Goal: Transaction & Acquisition: Book appointment/travel/reservation

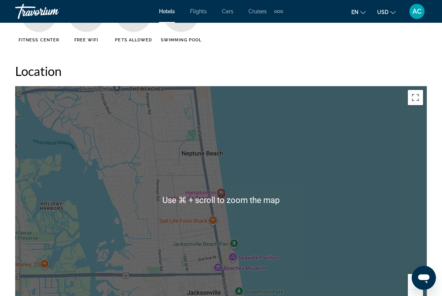
scroll to position [811, 0]
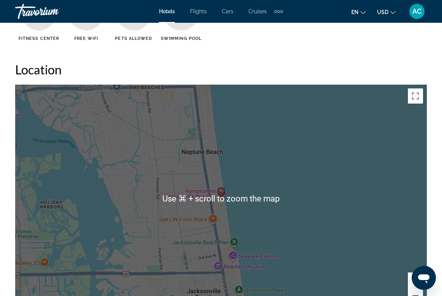
click at [220, 193] on image "Main content" at bounding box center [221, 191] width 5 height 5
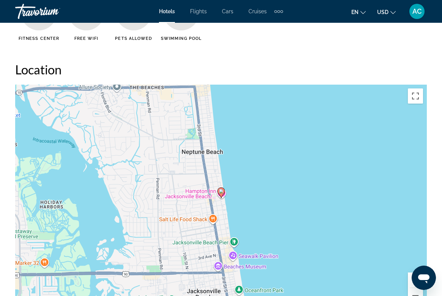
click at [220, 190] on image "Main content" at bounding box center [221, 191] width 5 height 5
click at [222, 192] on image "Main content" at bounding box center [221, 191] width 5 height 5
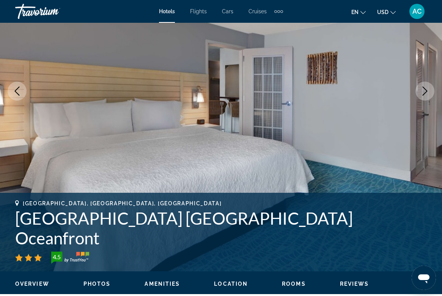
scroll to position [110, 0]
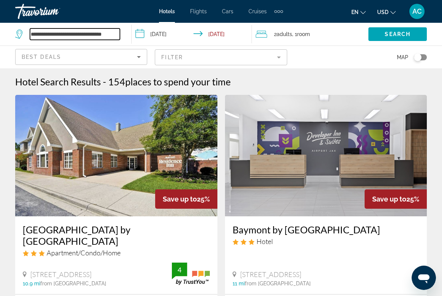
click at [90, 36] on input "**********" at bounding box center [75, 33] width 90 height 11
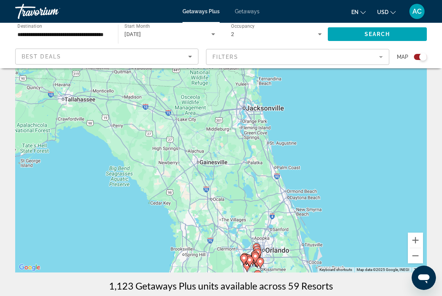
click at [83, 35] on input "**********" at bounding box center [62, 34] width 91 height 9
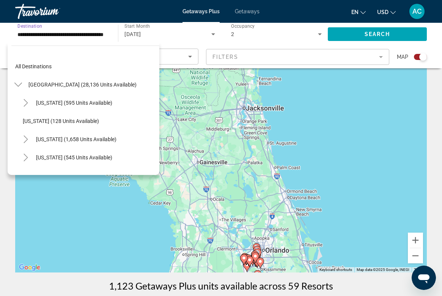
scroll to position [100, 0]
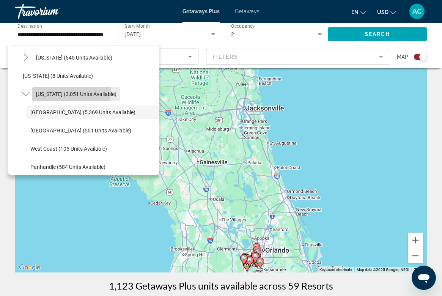
click at [51, 91] on span "Florida (3,051 units available)" at bounding box center [76, 94] width 80 height 6
type input "**********"
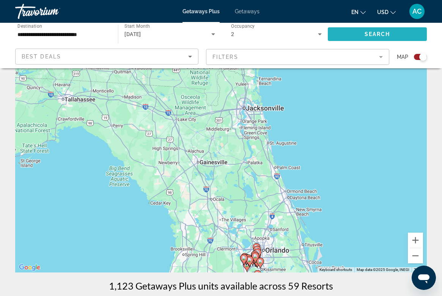
click at [349, 34] on span "Search widget" at bounding box center [377, 34] width 99 height 18
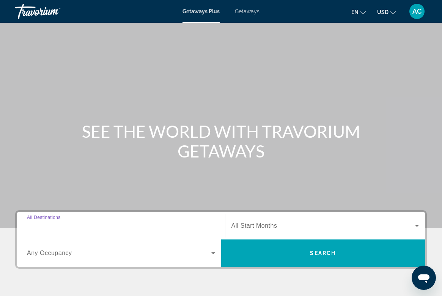
click at [60, 222] on div "Destination All Destinations" at bounding box center [121, 226] width 188 height 22
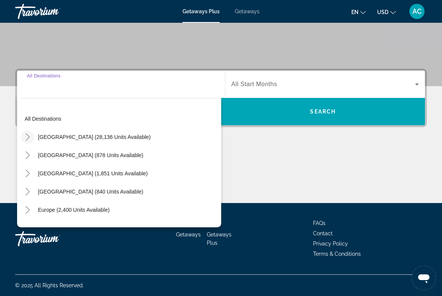
click at [27, 140] on icon "Toggle United States (28,136 units available)" at bounding box center [27, 137] width 4 height 8
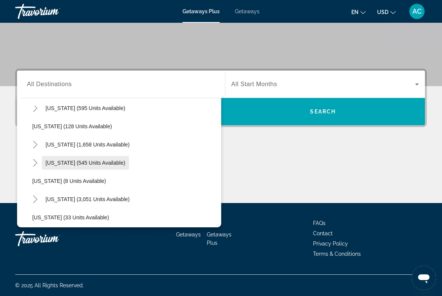
scroll to position [56, 0]
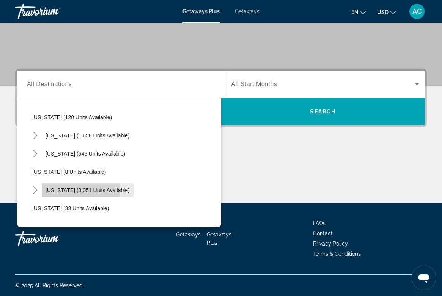
click at [50, 190] on span "Florida (3,051 units available)" at bounding box center [88, 190] width 84 height 6
type input "**********"
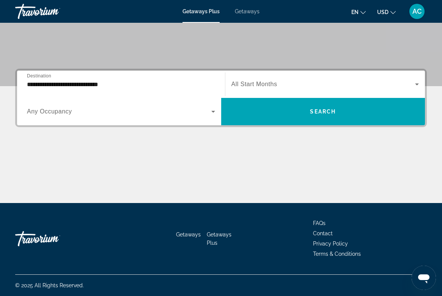
click at [274, 79] on div "Search widget" at bounding box center [325, 84] width 188 height 21
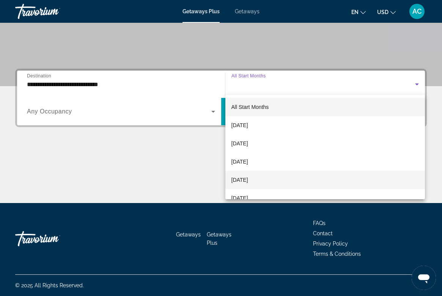
click at [243, 179] on span "December 2025" at bounding box center [239, 179] width 17 height 9
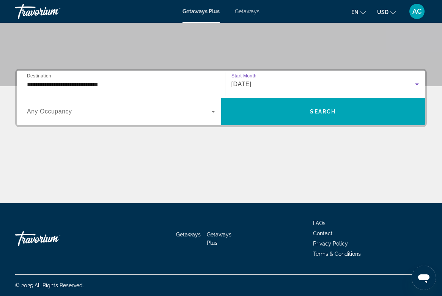
click at [179, 119] on div "Search widget" at bounding box center [121, 111] width 188 height 21
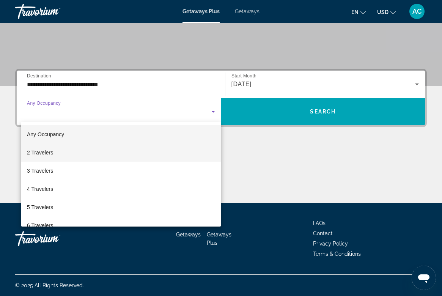
click at [71, 154] on mat-option "2 Travelers" at bounding box center [121, 152] width 200 height 18
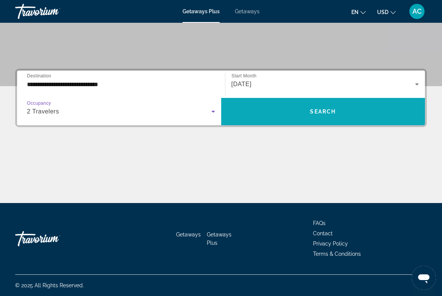
click at [302, 115] on span "Search widget" at bounding box center [323, 111] width 204 height 18
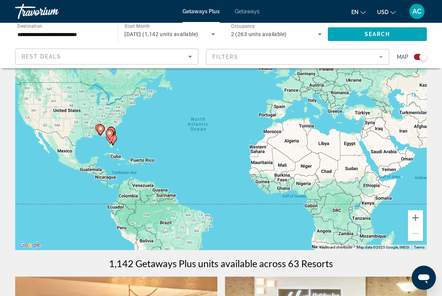
scroll to position [58, 0]
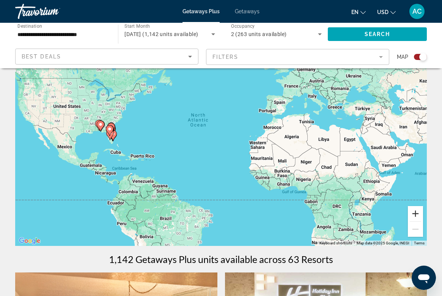
click at [417, 215] on button "Zoom in" at bounding box center [415, 213] width 15 height 15
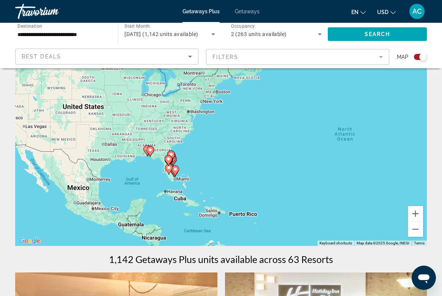
drag, startPoint x: 231, startPoint y: 176, endPoint x: 394, endPoint y: 203, distance: 165.0
click at [394, 203] on div "To activate drag with keyboard, press Alt + Enter. Once in keyboard drag state,…" at bounding box center [221, 132] width 412 height 228
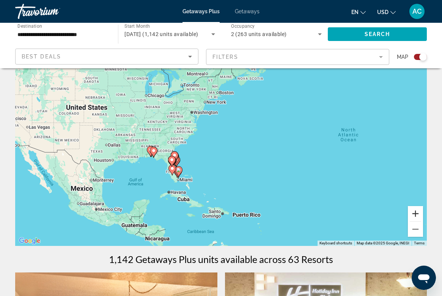
click at [418, 212] on button "Zoom in" at bounding box center [415, 213] width 15 height 15
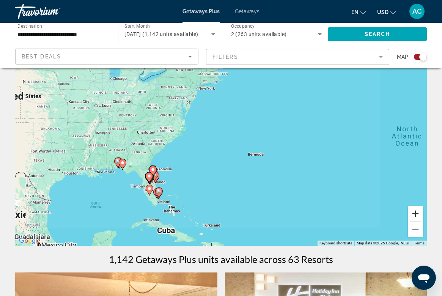
click at [418, 212] on button "Zoom in" at bounding box center [415, 213] width 15 height 15
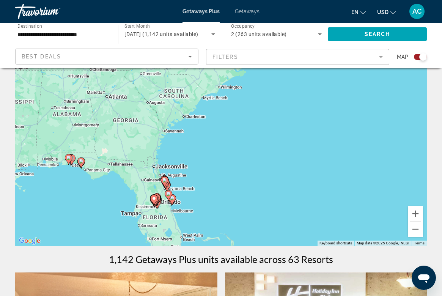
drag, startPoint x: 238, startPoint y: 181, endPoint x: 367, endPoint y: 115, distance: 145.6
click at [368, 115] on div "To activate drag with keyboard, press Alt + Enter. Once in keyboard drag state,…" at bounding box center [221, 132] width 412 height 228
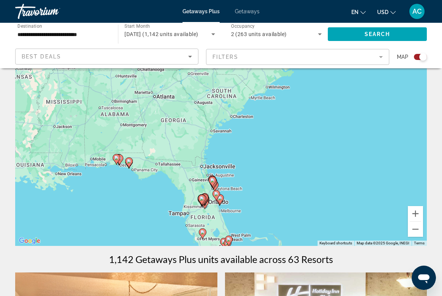
drag, startPoint x: 265, startPoint y: 176, endPoint x: 337, endPoint y: 175, distance: 71.7
click at [337, 175] on div "To activate drag with keyboard, press Alt + Enter. Once in keyboard drag state,…" at bounding box center [221, 132] width 412 height 228
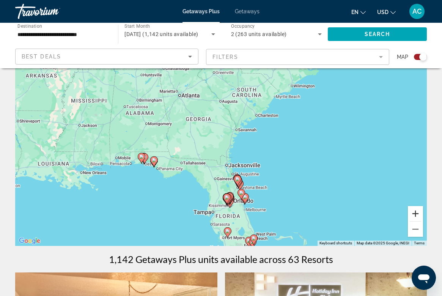
click at [418, 215] on button "Zoom in" at bounding box center [415, 213] width 15 height 15
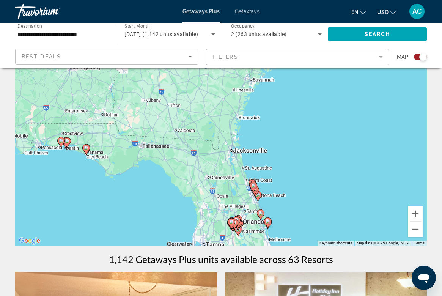
drag, startPoint x: 279, startPoint y: 154, endPoint x: 278, endPoint y: 105, distance: 48.6
click at [278, 105] on div "To activate drag with keyboard, press Alt + Enter. Once in keyboard drag state,…" at bounding box center [221, 132] width 412 height 228
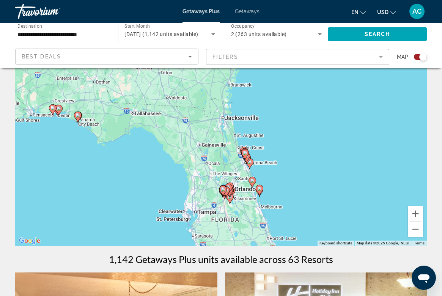
drag, startPoint x: 286, startPoint y: 185, endPoint x: 277, endPoint y: 155, distance: 31.7
click at [277, 155] on div "To activate drag with keyboard, press Alt + Enter. Once in keyboard drag state,…" at bounding box center [221, 132] width 412 height 228
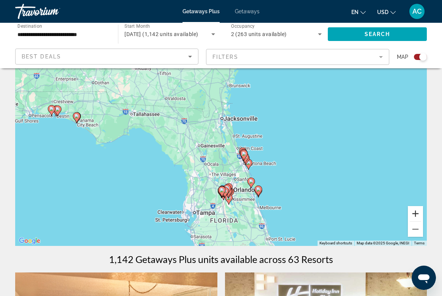
click at [418, 213] on button "Zoom in" at bounding box center [415, 213] width 15 height 15
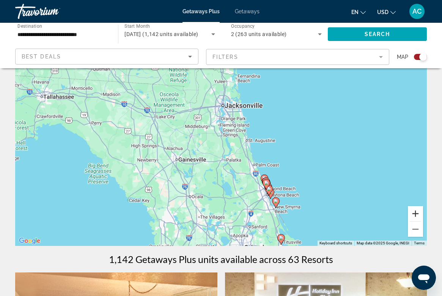
click at [418, 213] on button "Zoom in" at bounding box center [415, 213] width 15 height 15
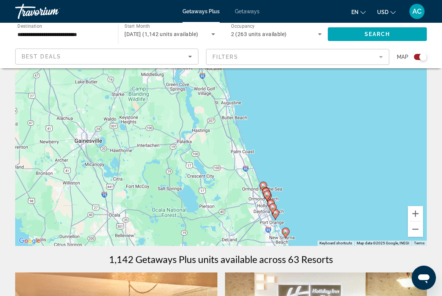
drag, startPoint x: 314, startPoint y: 198, endPoint x: 260, endPoint y: 139, distance: 79.7
click at [260, 139] on div "To activate drag with keyboard, press Alt + Enter. Once in keyboard drag state,…" at bounding box center [221, 132] width 412 height 228
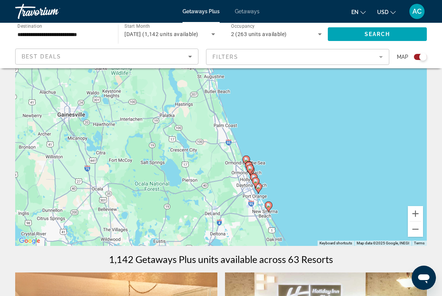
drag, startPoint x: 285, startPoint y: 208, endPoint x: 270, endPoint y: 182, distance: 30.3
click at [270, 182] on div "To activate drag with keyboard, press Alt + Enter. Once in keyboard drag state,…" at bounding box center [221, 132] width 412 height 228
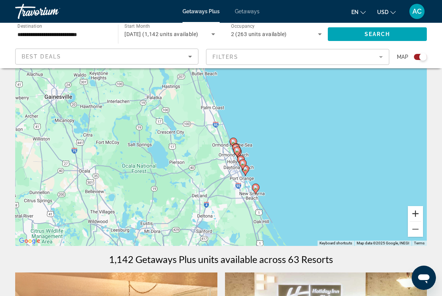
click at [414, 213] on button "Zoom in" at bounding box center [415, 213] width 15 height 15
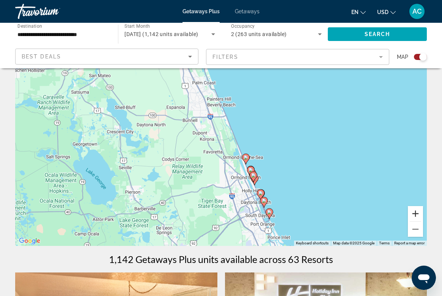
click at [414, 213] on button "Zoom in" at bounding box center [415, 213] width 15 height 15
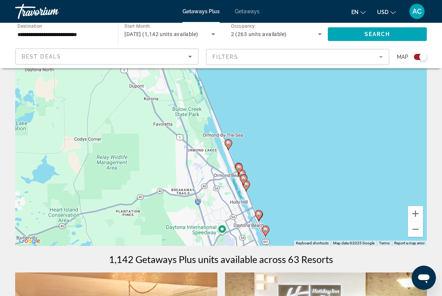
drag, startPoint x: 334, startPoint y: 184, endPoint x: 289, endPoint y: 132, distance: 69.1
click at [289, 132] on div "To activate drag with keyboard, press Alt + Enter. Once in keyboard drag state,…" at bounding box center [221, 132] width 412 height 228
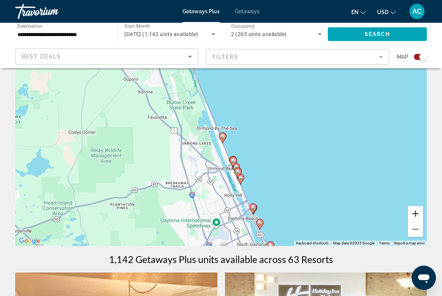
click at [417, 212] on button "Zoom in" at bounding box center [415, 213] width 15 height 15
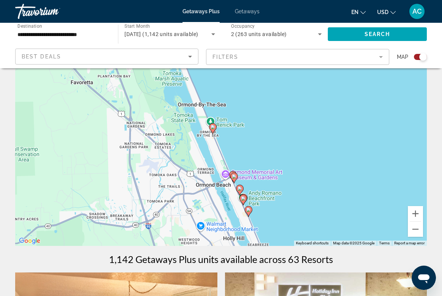
drag, startPoint x: 326, startPoint y: 193, endPoint x: 306, endPoint y: 161, distance: 37.7
click at [306, 160] on div "To activate drag with keyboard, press Alt + Enter. Once in keyboard drag state,…" at bounding box center [221, 132] width 412 height 228
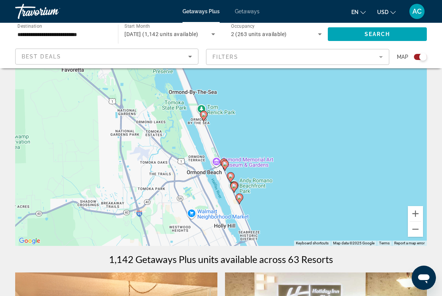
click at [203, 113] on image "Main content" at bounding box center [203, 114] width 5 height 5
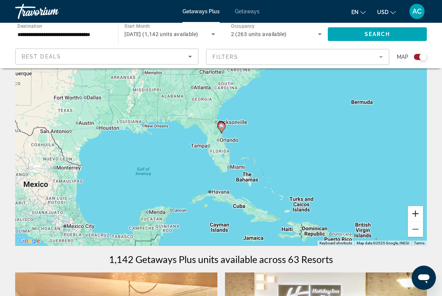
click at [415, 214] on button "Zoom in" at bounding box center [415, 213] width 15 height 15
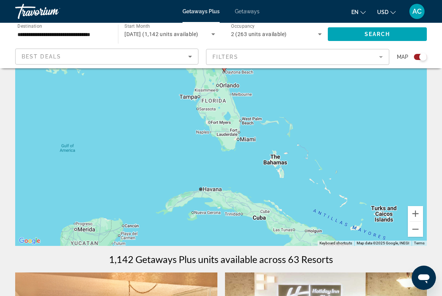
drag, startPoint x: 297, startPoint y: 188, endPoint x: 299, endPoint y: 124, distance: 64.1
click at [299, 124] on div "To activate drag with keyboard, press Alt + Enter. Once in keyboard drag state,…" at bounding box center [221, 132] width 412 height 228
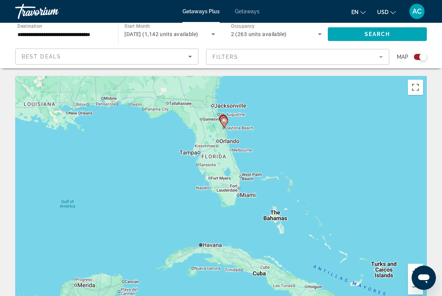
scroll to position [0, 0]
click at [72, 29] on div "**********" at bounding box center [62, 35] width 91 height 22
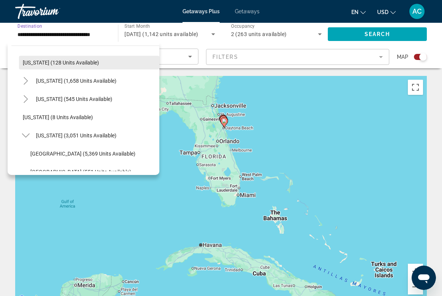
scroll to position [70, 0]
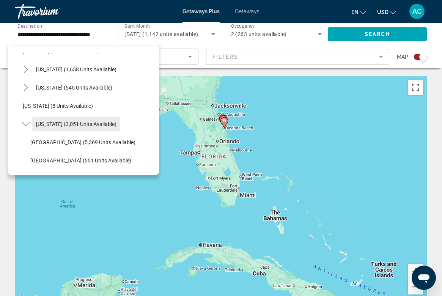
click at [39, 128] on span "Search widget" at bounding box center [76, 124] width 88 height 18
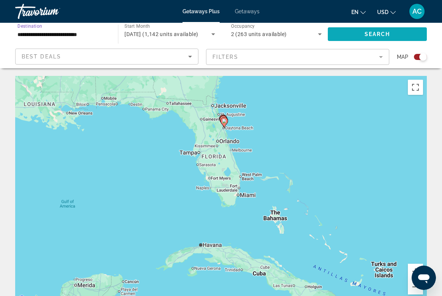
click at [361, 36] on span "Search widget" at bounding box center [377, 34] width 99 height 18
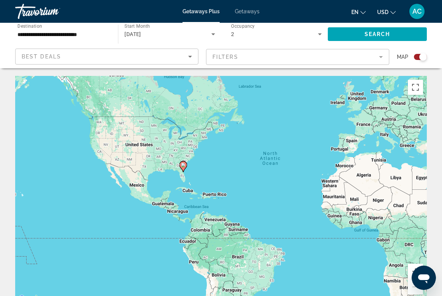
drag, startPoint x: 162, startPoint y: 155, endPoint x: 252, endPoint y: 133, distance: 92.7
click at [254, 134] on div "To activate drag with keyboard, press Alt + Enter. Once in keyboard drag state,…" at bounding box center [221, 190] width 412 height 228
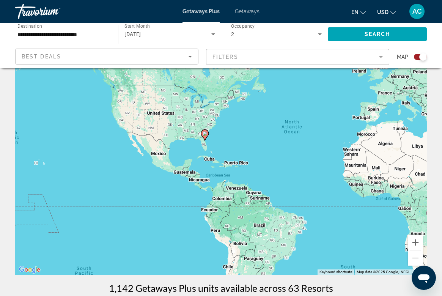
scroll to position [31, 0]
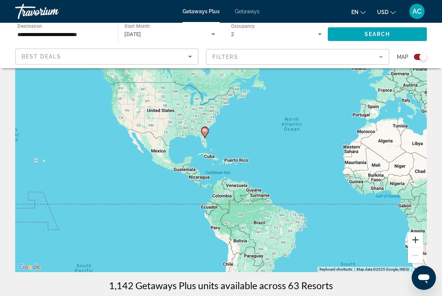
click at [414, 239] on button "Zoom in" at bounding box center [415, 239] width 15 height 15
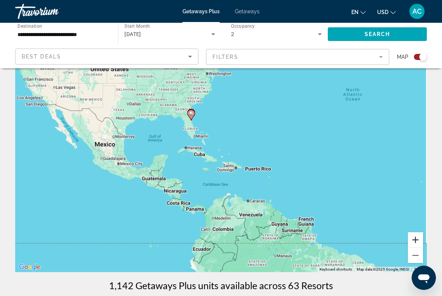
click at [414, 239] on button "Zoom in" at bounding box center [415, 239] width 15 height 15
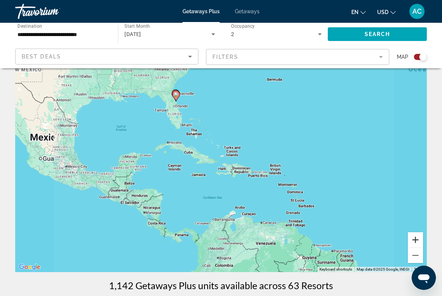
click at [414, 239] on button "Zoom in" at bounding box center [415, 239] width 15 height 15
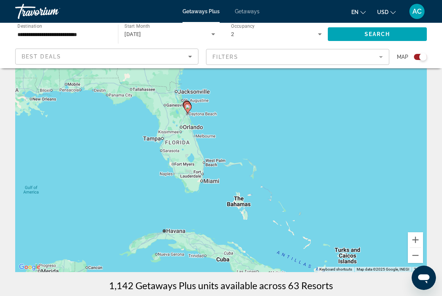
drag, startPoint x: 208, startPoint y: 134, endPoint x: 308, endPoint y: 264, distance: 163.7
click at [308, 264] on div "To activate drag with keyboard, press Alt + Enter. Once in keyboard drag state,…" at bounding box center [221, 158] width 412 height 228
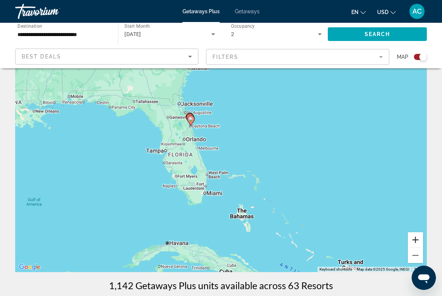
click at [412, 239] on button "Zoom in" at bounding box center [415, 239] width 15 height 15
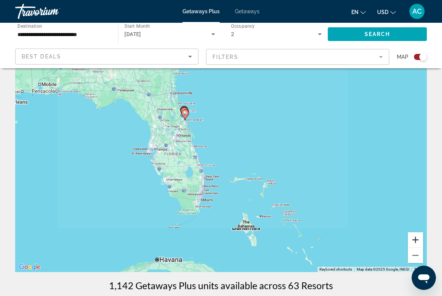
click at [412, 239] on button "Zoom in" at bounding box center [415, 239] width 15 height 15
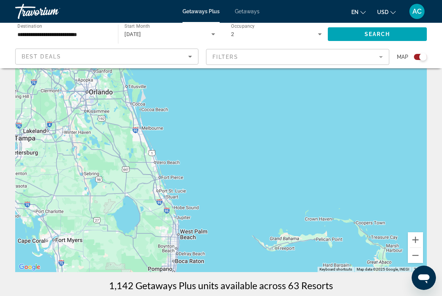
drag, startPoint x: 154, startPoint y: 167, endPoint x: 214, endPoint y: 277, distance: 124.8
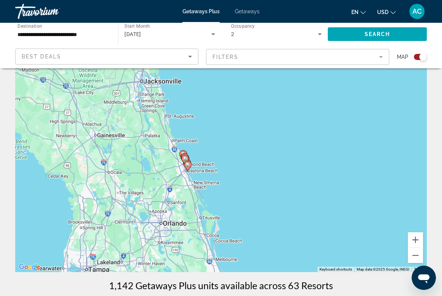
drag, startPoint x: 190, startPoint y: 199, endPoint x: 226, endPoint y: 242, distance: 56.1
click at [227, 243] on div "To activate drag with keyboard, press Alt + Enter. Once in keyboard drag state,…" at bounding box center [221, 158] width 412 height 228
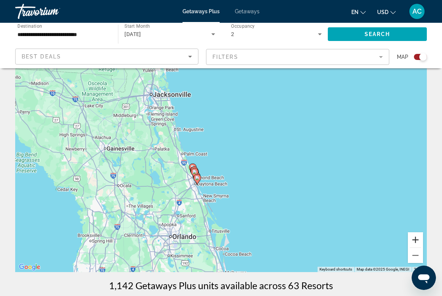
click at [415, 241] on button "Zoom in" at bounding box center [415, 239] width 15 height 15
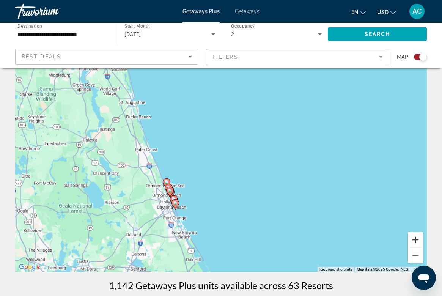
click at [415, 241] on button "Zoom in" at bounding box center [415, 239] width 15 height 15
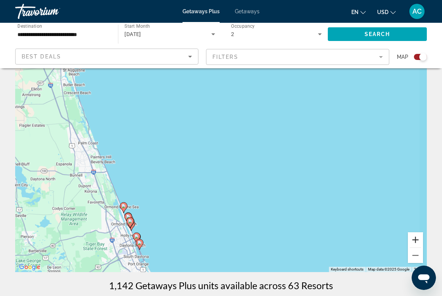
click at [415, 241] on button "Zoom in" at bounding box center [415, 239] width 15 height 15
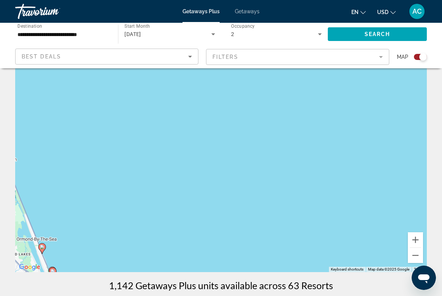
drag, startPoint x: 198, startPoint y: 216, endPoint x: 315, endPoint y: 140, distance: 140.2
click at [315, 140] on div "To activate drag with keyboard, press Alt + Enter. Once in keyboard drag state,…" at bounding box center [221, 158] width 412 height 228
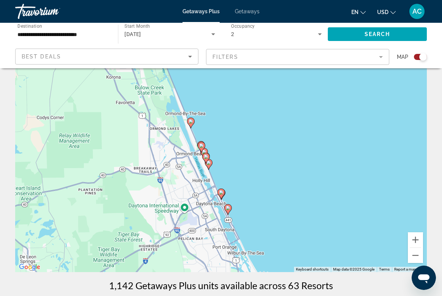
drag, startPoint x: 300, startPoint y: 184, endPoint x: 382, endPoint y: 109, distance: 111.7
click at [385, 109] on div "To activate drag with keyboard, press Alt + Enter. Once in keyboard drag state,…" at bounding box center [221, 158] width 412 height 228
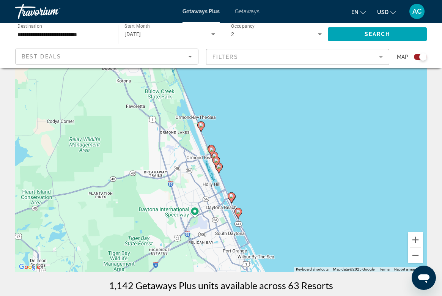
click at [201, 126] on image "Main content" at bounding box center [201, 125] width 5 height 5
type input "**********"
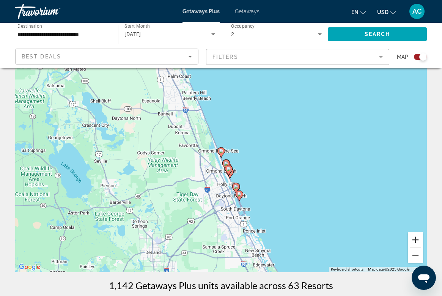
click at [414, 238] on button "Zoom in" at bounding box center [415, 239] width 15 height 15
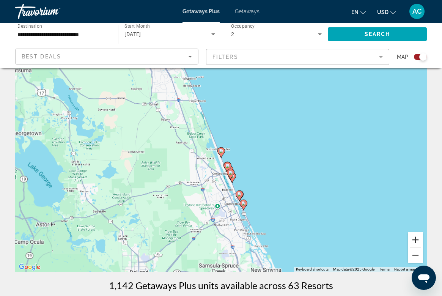
click at [414, 238] on button "Zoom in" at bounding box center [415, 239] width 15 height 15
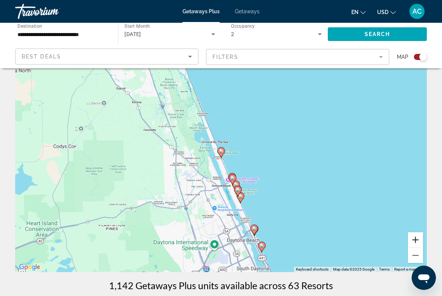
click at [414, 238] on button "Zoom in" at bounding box center [415, 239] width 15 height 15
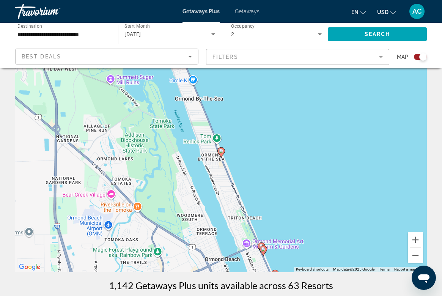
click at [220, 150] on image "Main content" at bounding box center [221, 151] width 5 height 5
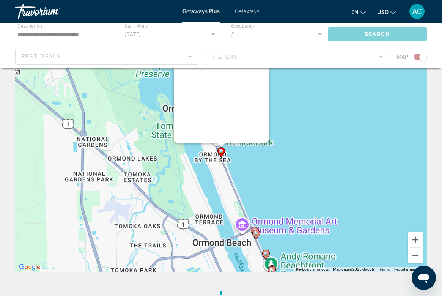
scroll to position [0, 0]
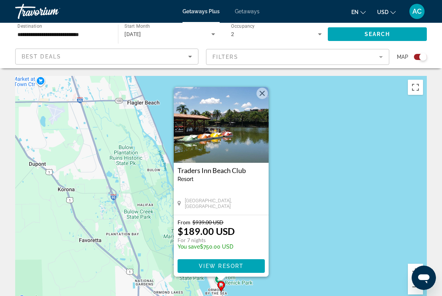
click at [262, 94] on button "Close" at bounding box center [261, 93] width 11 height 11
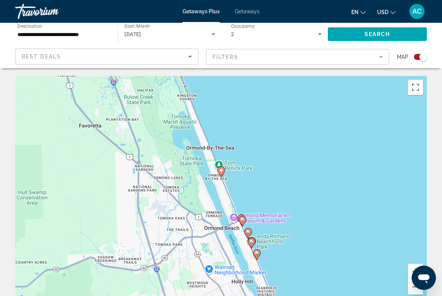
drag, startPoint x: 247, startPoint y: 203, endPoint x: 247, endPoint y: 97, distance: 106.6
click at [247, 97] on div "To activate drag with keyboard, press Alt + Enter. Once in keyboard drag state,…" at bounding box center [221, 190] width 412 height 228
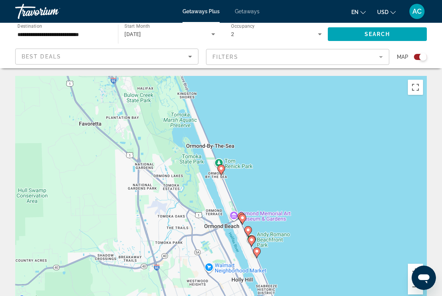
drag, startPoint x: 435, startPoint y: 111, endPoint x: 435, endPoint y: 71, distance: 39.5
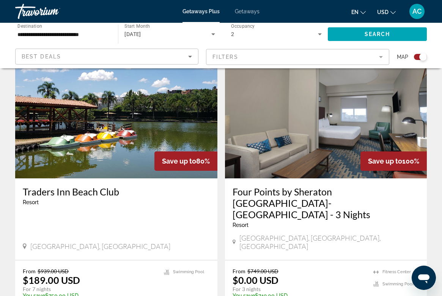
scroll to position [280, 0]
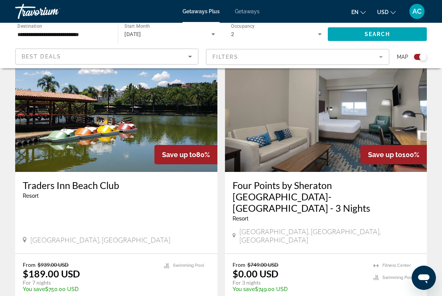
click at [124, 127] on img "Main content" at bounding box center [116, 110] width 202 height 121
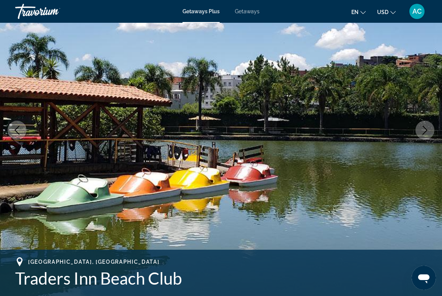
scroll to position [79, 0]
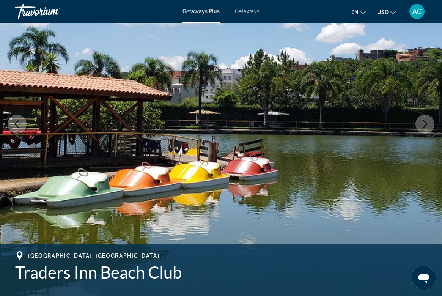
click at [424, 125] on icon "Next image" at bounding box center [424, 124] width 9 height 9
click at [22, 123] on button "Previous image" at bounding box center [17, 124] width 19 height 19
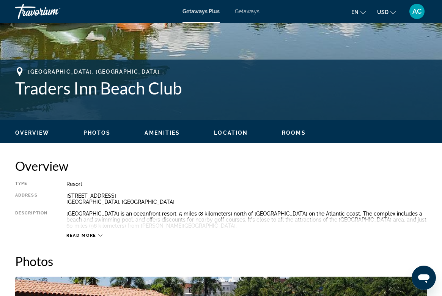
scroll to position [264, 0]
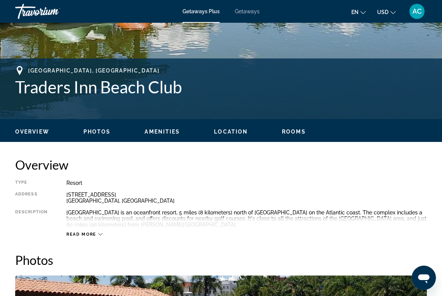
click at [99, 136] on div "Overview Photos Amenities Location Rooms Search" at bounding box center [221, 131] width 442 height 24
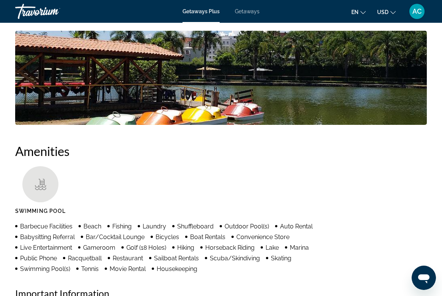
scroll to position [511, 0]
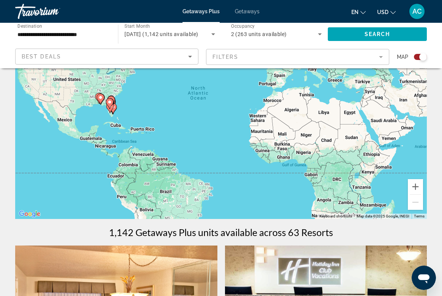
scroll to position [82, 0]
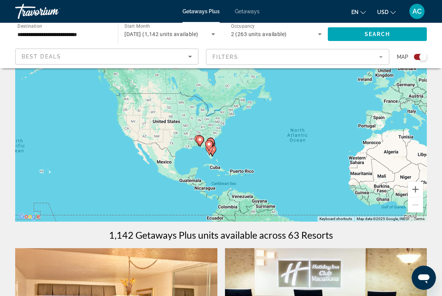
drag, startPoint x: 203, startPoint y: 159, endPoint x: 302, endPoint y: 196, distance: 105.8
click at [302, 196] on div "To activate drag with keyboard, press Alt + Enter. Once in keyboard drag state,…" at bounding box center [221, 108] width 412 height 228
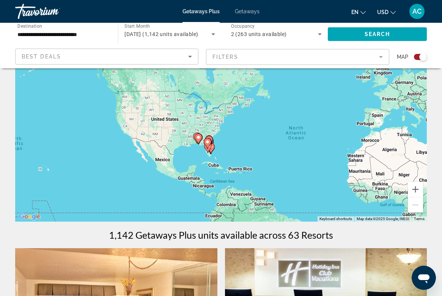
drag, startPoint x: 201, startPoint y: 148, endPoint x: 201, endPoint y: 154, distance: 5.7
click at [201, 154] on div "To activate drag with keyboard, press Alt + Enter. Once in keyboard drag state,…" at bounding box center [221, 108] width 412 height 228
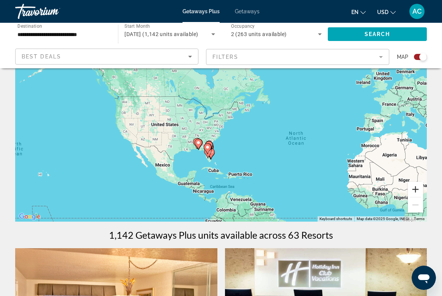
click at [410, 191] on button "Zoom in" at bounding box center [415, 189] width 15 height 15
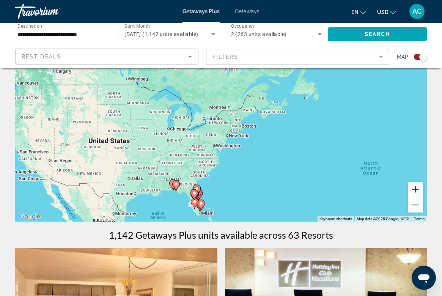
click at [415, 192] on button "Zoom in" at bounding box center [415, 189] width 15 height 15
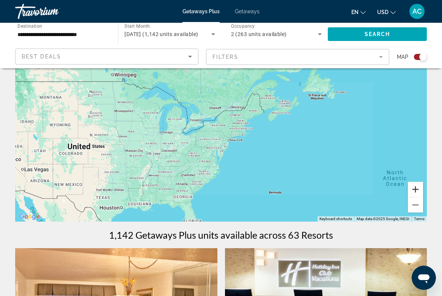
click at [415, 192] on button "Zoom in" at bounding box center [415, 189] width 15 height 15
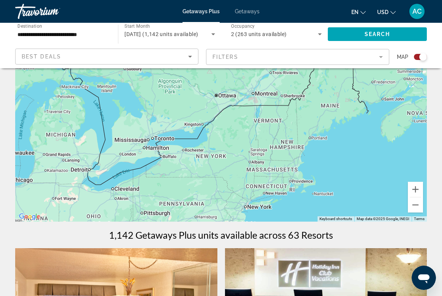
drag, startPoint x: 251, startPoint y: 151, endPoint x: 251, endPoint y: 71, distance: 80.4
click at [251, 71] on div "Main content" at bounding box center [221, 108] width 412 height 228
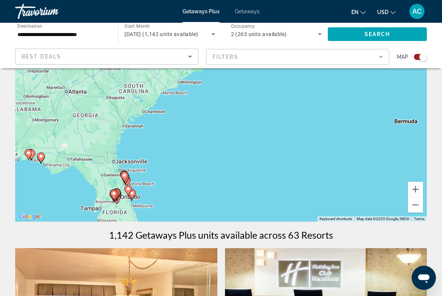
drag, startPoint x: 215, startPoint y: 140, endPoint x: 215, endPoint y: 85, distance: 55.0
click at [215, 85] on div "To activate drag with keyboard, press Alt + Enter. Once in keyboard drag state,…" at bounding box center [221, 108] width 412 height 228
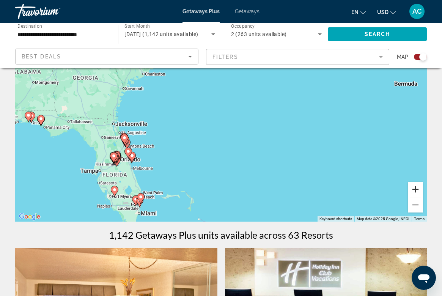
click at [416, 188] on button "Zoom in" at bounding box center [415, 189] width 15 height 15
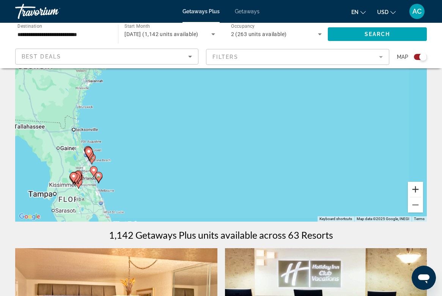
click at [416, 188] on button "Zoom in" at bounding box center [415, 189] width 15 height 15
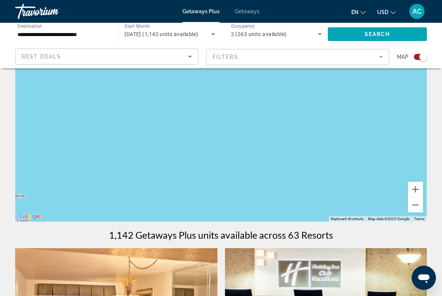
drag, startPoint x: 104, startPoint y: 185, endPoint x: 332, endPoint y: 156, distance: 229.5
click at [332, 156] on div "Main content" at bounding box center [221, 108] width 412 height 228
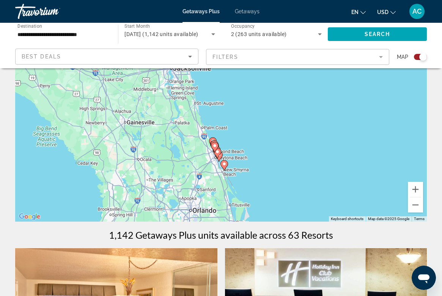
drag, startPoint x: 272, startPoint y: 168, endPoint x: 415, endPoint y: 95, distance: 160.0
click at [415, 95] on div "To activate drag with keyboard, press Alt + Enter. Once in keyboard drag state,…" at bounding box center [221, 108] width 412 height 228
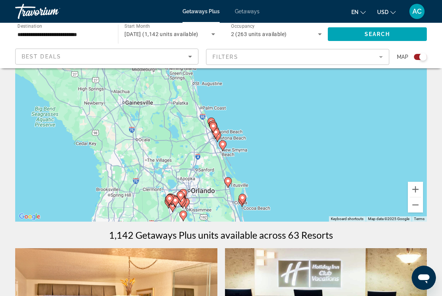
drag, startPoint x: 362, startPoint y: 140, endPoint x: 361, endPoint y: 124, distance: 15.6
click at [361, 124] on div "To activate drag with keyboard, press Alt + Enter. Once in keyboard drag state,…" at bounding box center [221, 108] width 412 height 228
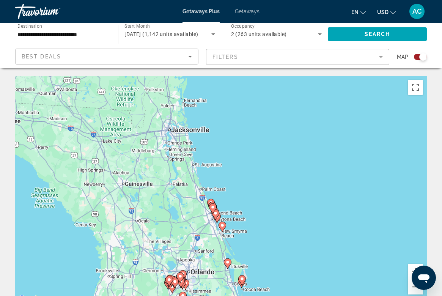
scroll to position [0, 0]
click at [216, 202] on div "To activate drag with keyboard, press Alt + Enter. Once in keyboard drag state,…" at bounding box center [221, 190] width 412 height 228
click at [212, 208] on image "Main content" at bounding box center [213, 207] width 5 height 5
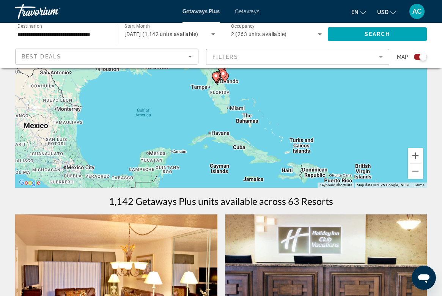
scroll to position [79, 0]
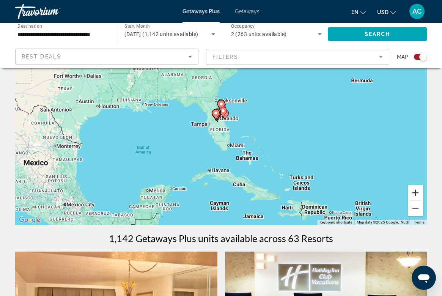
click at [417, 192] on button "Zoom in" at bounding box center [415, 192] width 15 height 15
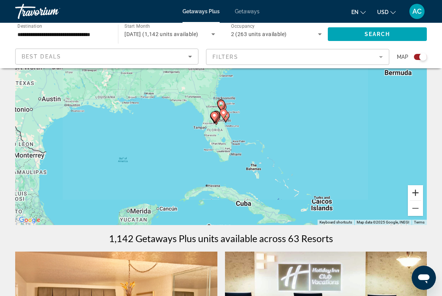
click at [417, 192] on button "Zoom in" at bounding box center [415, 192] width 15 height 15
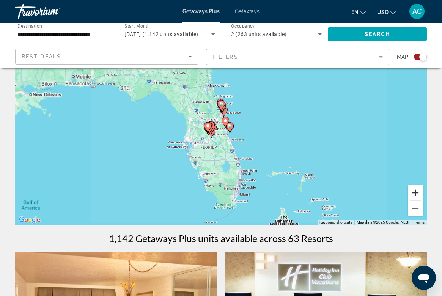
click at [417, 192] on button "Zoom in" at bounding box center [415, 192] width 15 height 15
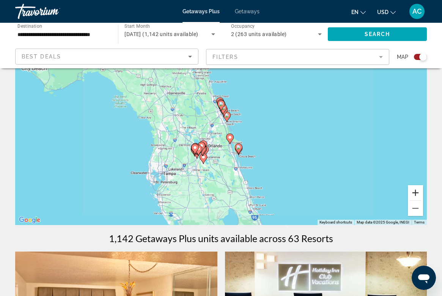
click at [417, 192] on button "Zoom in" at bounding box center [415, 192] width 15 height 15
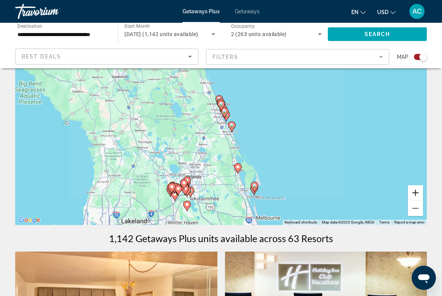
click at [417, 192] on button "Zoom in" at bounding box center [415, 192] width 15 height 15
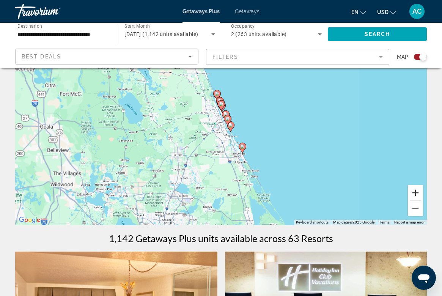
click at [417, 192] on button "Zoom in" at bounding box center [415, 192] width 15 height 15
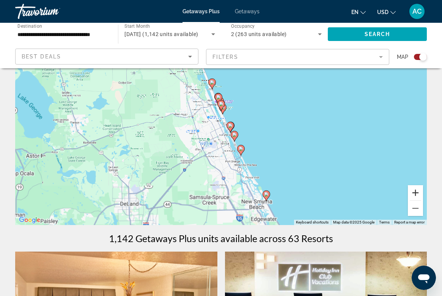
click at [417, 192] on button "Zoom in" at bounding box center [415, 192] width 15 height 15
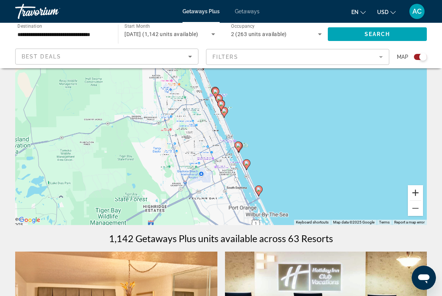
click at [417, 192] on button "Zoom in" at bounding box center [415, 192] width 15 height 15
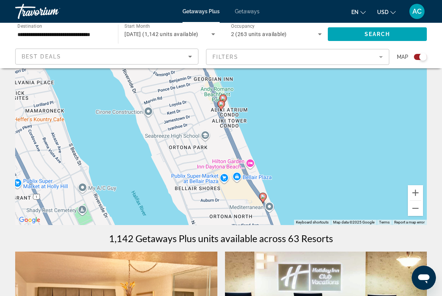
click at [262, 197] on image "Main content" at bounding box center [263, 196] width 5 height 5
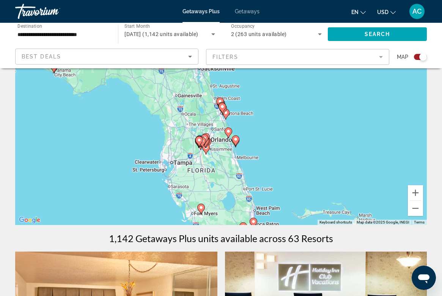
click at [235, 139] on image "Main content" at bounding box center [235, 139] width 5 height 5
type input "**********"
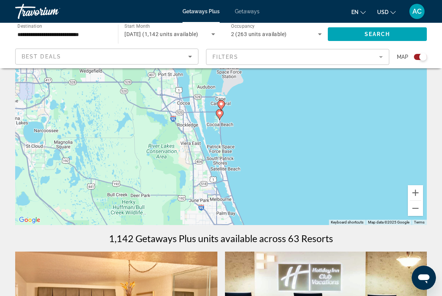
click at [220, 103] on image "Main content" at bounding box center [221, 104] width 5 height 5
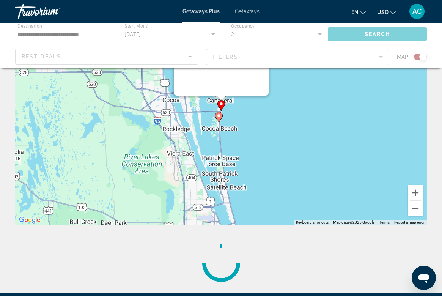
scroll to position [0, 0]
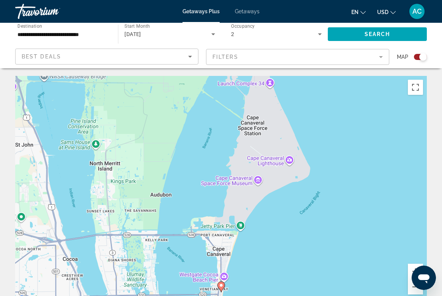
click at [221, 286] on image "Main content" at bounding box center [221, 285] width 5 height 5
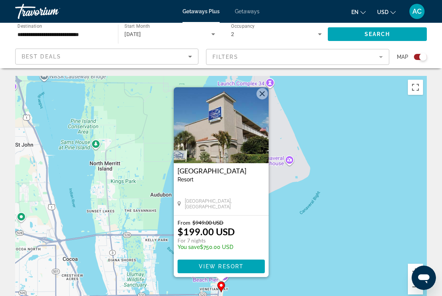
click at [262, 93] on button "Close" at bounding box center [261, 93] width 11 height 11
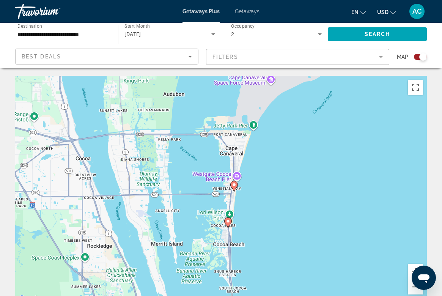
drag, startPoint x: 252, startPoint y: 213, endPoint x: 264, endPoint y: 111, distance: 102.9
click at [264, 111] on div "To activate drag with keyboard, press Alt + Enter. Once in keyboard drag state,…" at bounding box center [221, 190] width 412 height 228
click at [229, 221] on image "Main content" at bounding box center [228, 220] width 5 height 5
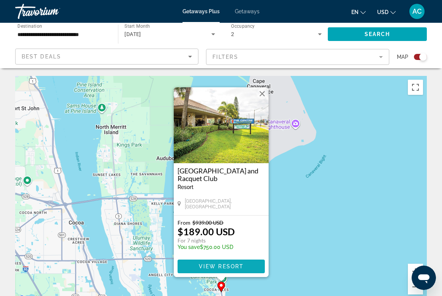
click at [222, 267] on span "View Resort" at bounding box center [220, 266] width 45 height 6
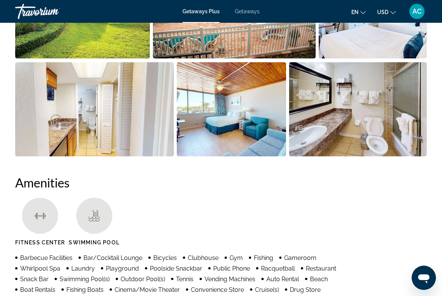
scroll to position [568, 0]
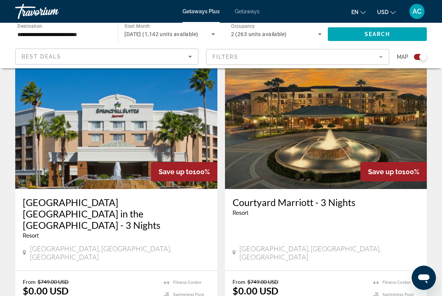
scroll to position [501, 0]
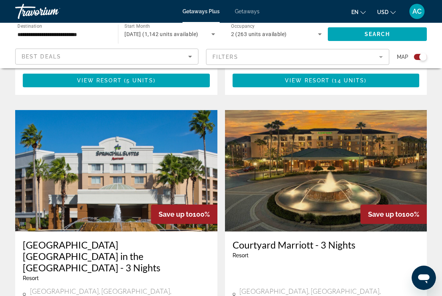
click at [375, 54] on mat-form-field "Filters" at bounding box center [297, 57] width 183 height 16
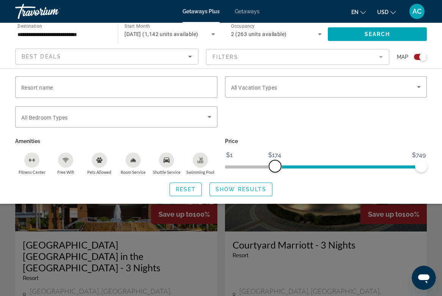
drag, startPoint x: 231, startPoint y: 165, endPoint x: 276, endPoint y: 165, distance: 45.5
click at [276, 165] on span "ngx-slider" at bounding box center [275, 166] width 12 height 12
click at [236, 191] on span "Show Results" at bounding box center [240, 189] width 51 height 6
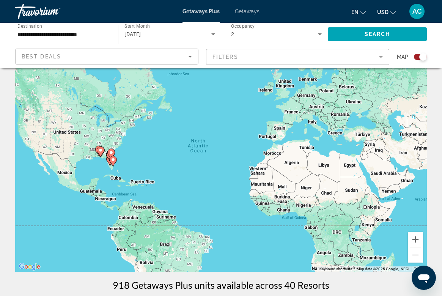
scroll to position [6, 0]
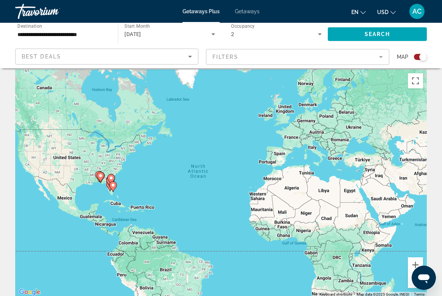
click at [353, 60] on mat-form-field "Filters" at bounding box center [297, 57] width 183 height 16
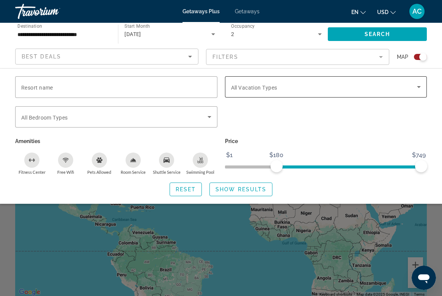
click at [277, 87] on span "All Vacation Types" at bounding box center [254, 88] width 46 height 6
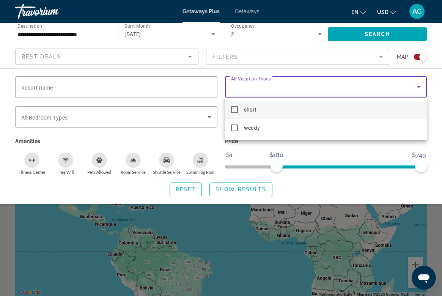
click at [366, 199] on div at bounding box center [221, 148] width 442 height 296
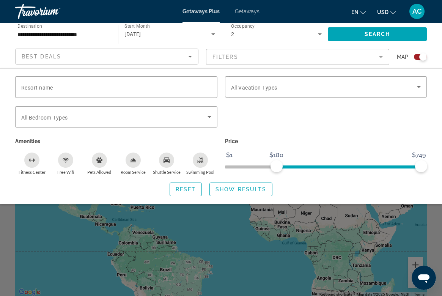
click at [343, 253] on div "Search widget" at bounding box center [221, 205] width 442 height 182
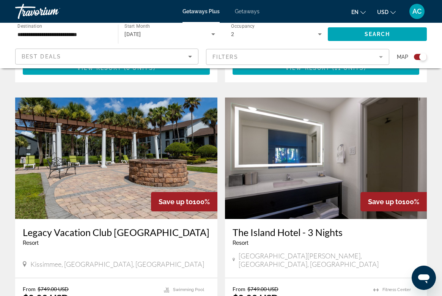
scroll to position [1578, 0]
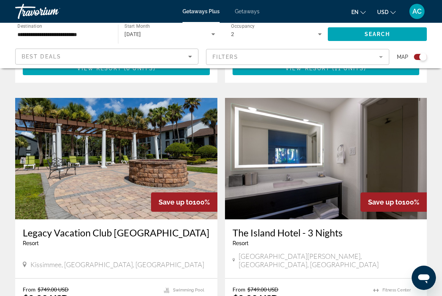
click at [275, 227] on h3 "The Island Hotel - 3 Nights" at bounding box center [326, 232] width 187 height 11
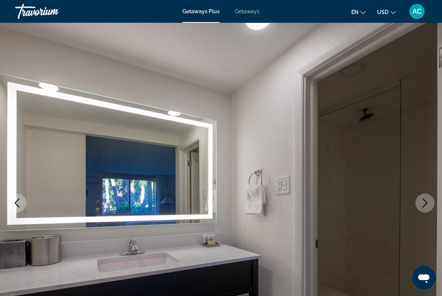
click at [423, 204] on icon "Next image" at bounding box center [424, 202] width 9 height 9
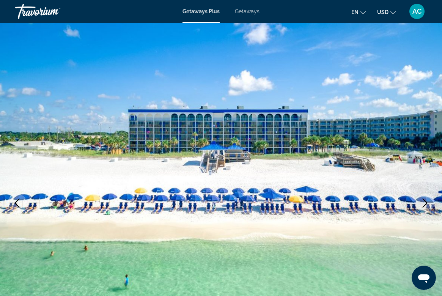
click at [426, 200] on icon "Next image" at bounding box center [424, 202] width 9 height 9
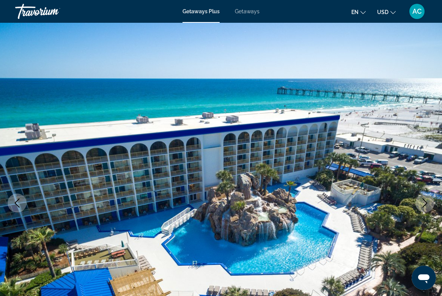
click at [426, 200] on icon "Next image" at bounding box center [424, 202] width 9 height 9
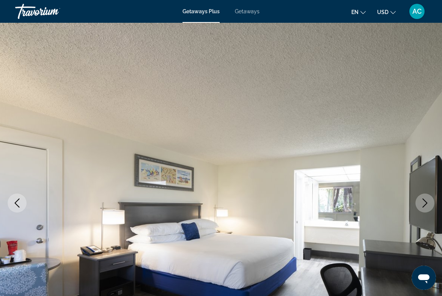
click at [426, 201] on icon "Next image" at bounding box center [424, 202] width 9 height 9
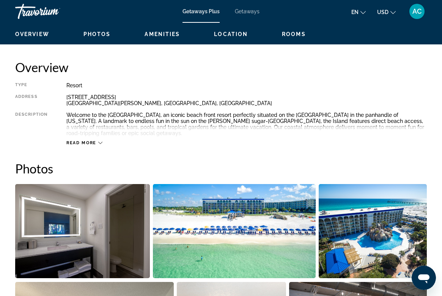
scroll to position [362, 0]
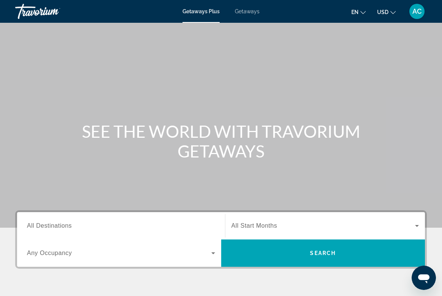
click at [70, 226] on span "All Destinations" at bounding box center [49, 225] width 45 height 6
click at [70, 226] on input "Destination All Destinations" at bounding box center [121, 226] width 188 height 9
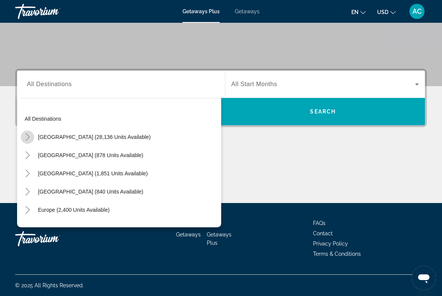
click at [28, 138] on icon "Toggle United States (28,136 units available)" at bounding box center [27, 137] width 4 height 8
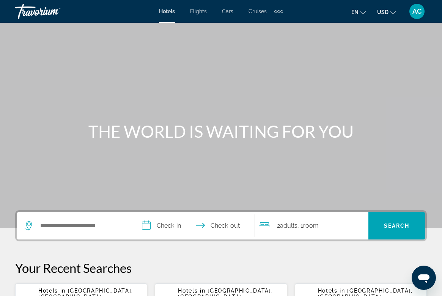
click at [54, 231] on div "Search widget" at bounding box center [77, 225] width 105 height 27
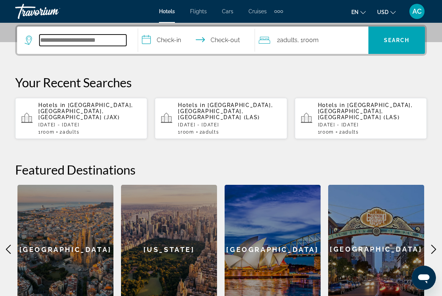
click at [74, 42] on input "Search widget" at bounding box center [82, 40] width 87 height 11
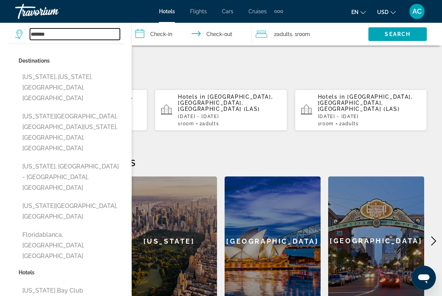
scroll to position [165, 0]
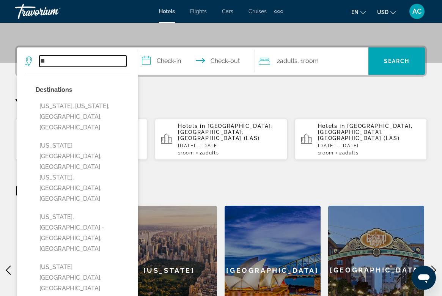
type input "*"
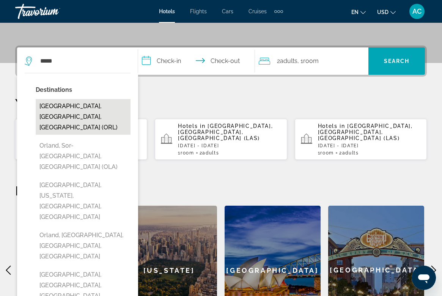
click at [57, 118] on button "[GEOGRAPHIC_DATA], [GEOGRAPHIC_DATA], [GEOGRAPHIC_DATA] (ORL)" at bounding box center [83, 117] width 95 height 36
type input "**********"
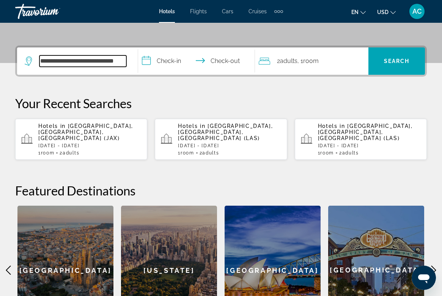
scroll to position [186, 0]
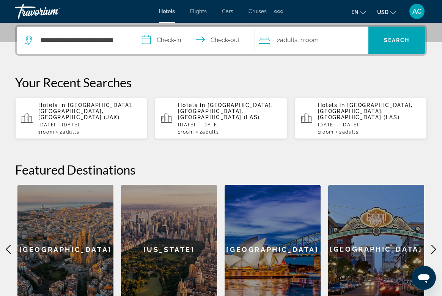
click at [175, 45] on input "**********" at bounding box center [198, 42] width 120 height 30
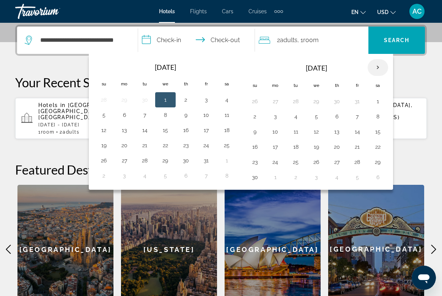
click at [372, 67] on th "Next month" at bounding box center [378, 67] width 20 height 17
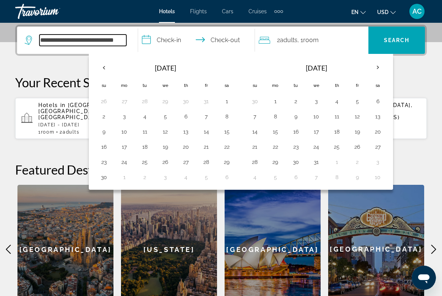
click at [69, 39] on input "**********" at bounding box center [82, 40] width 87 height 11
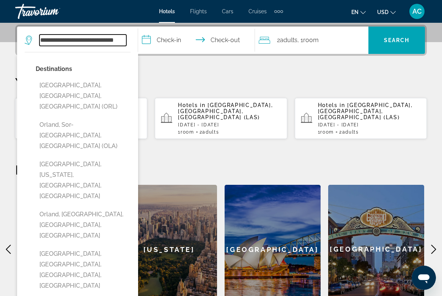
click at [92, 40] on input "**********" at bounding box center [82, 40] width 87 height 11
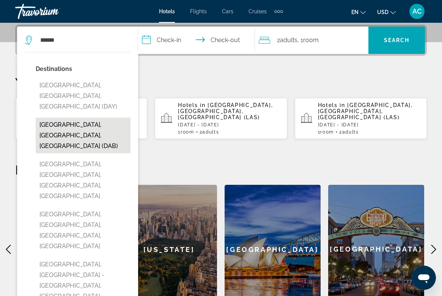
click at [69, 119] on button "[GEOGRAPHIC_DATA], [GEOGRAPHIC_DATA], [GEOGRAPHIC_DATA] (DAB)" at bounding box center [83, 136] width 95 height 36
type input "**********"
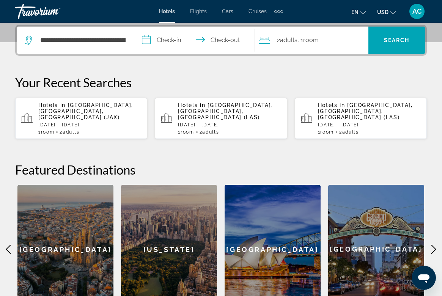
click at [166, 41] on input "**********" at bounding box center [198, 42] width 120 height 30
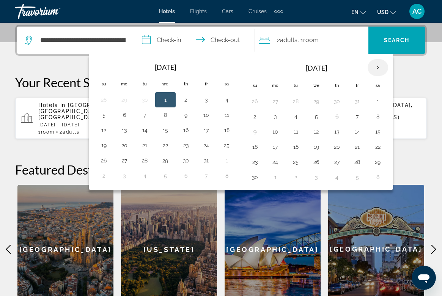
click at [377, 67] on th "Next month" at bounding box center [378, 67] width 20 height 17
click at [312, 134] on button "17" at bounding box center [316, 131] width 12 height 11
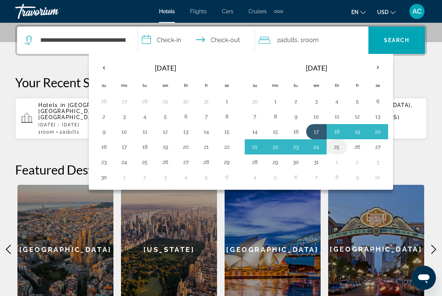
click at [335, 148] on button "25" at bounding box center [337, 147] width 12 height 11
type input "**********"
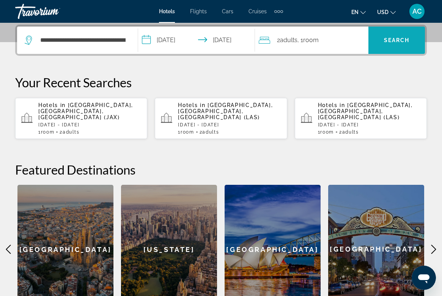
click at [388, 41] on span "Search" at bounding box center [397, 40] width 26 height 6
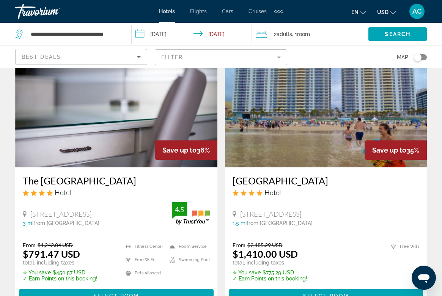
scroll to position [52, 0]
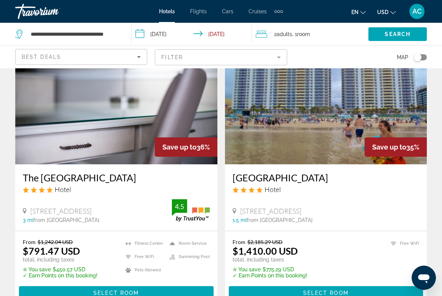
click at [89, 179] on h3 "The [GEOGRAPHIC_DATA]" at bounding box center [116, 177] width 187 height 11
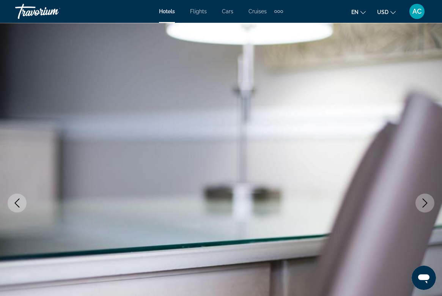
click at [424, 202] on icon "Next image" at bounding box center [424, 202] width 9 height 9
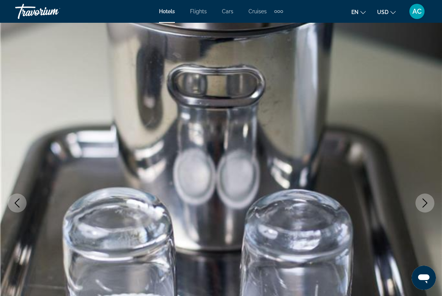
click at [424, 202] on icon "Next image" at bounding box center [424, 202] width 9 height 9
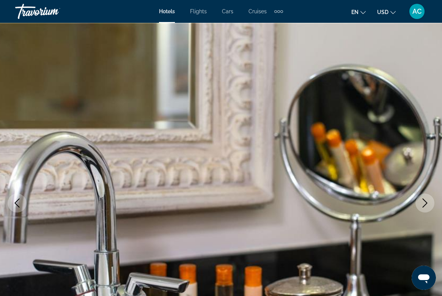
click at [424, 202] on icon "Next image" at bounding box center [424, 202] width 9 height 9
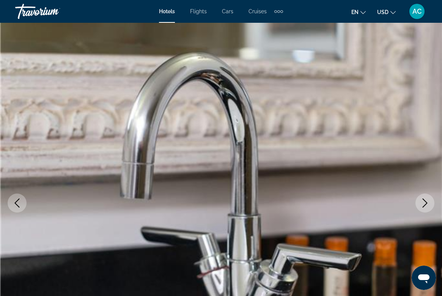
click at [424, 202] on icon "Next image" at bounding box center [424, 202] width 9 height 9
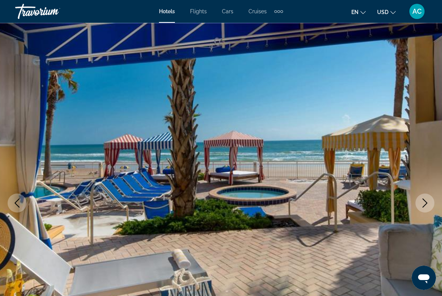
click at [424, 202] on icon "Next image" at bounding box center [424, 202] width 9 height 9
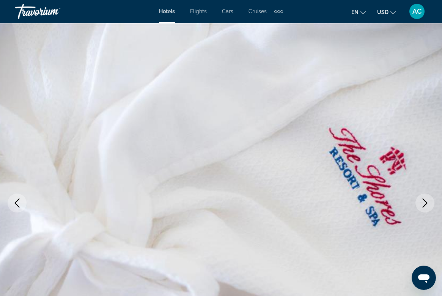
click at [424, 203] on icon "Next image" at bounding box center [424, 202] width 9 height 9
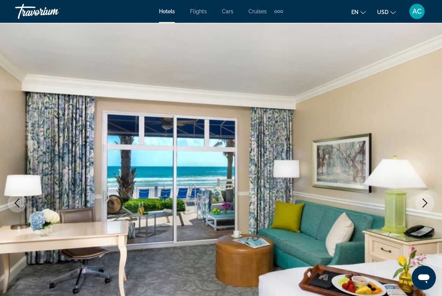
click at [424, 203] on icon "Next image" at bounding box center [424, 202] width 9 height 9
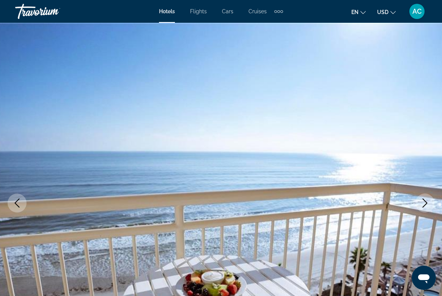
click at [424, 203] on icon "Next image" at bounding box center [424, 202] width 9 height 9
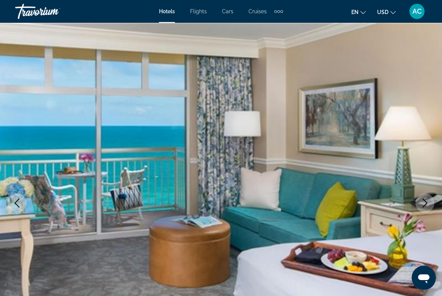
click at [425, 203] on icon "Next image" at bounding box center [424, 202] width 9 height 9
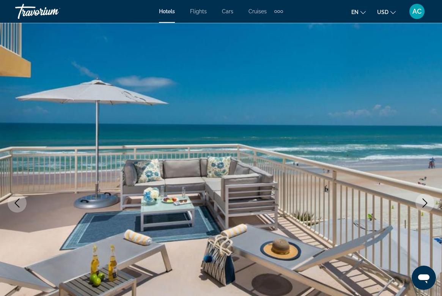
click at [425, 203] on icon "Next image" at bounding box center [424, 202] width 9 height 9
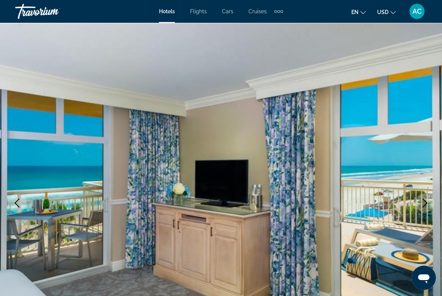
click at [425, 203] on icon "Next image" at bounding box center [424, 202] width 9 height 9
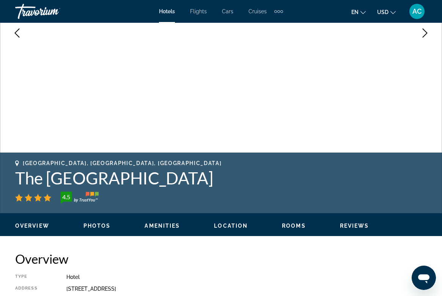
scroll to position [177, 0]
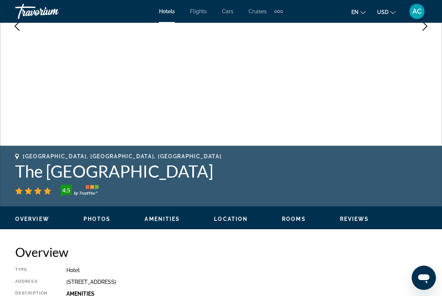
drag, startPoint x: 17, startPoint y: 172, endPoint x: 200, endPoint y: 170, distance: 182.9
click at [200, 170] on h1 "The [GEOGRAPHIC_DATA]" at bounding box center [221, 171] width 412 height 20
copy h1 "The [GEOGRAPHIC_DATA]"
click at [220, 178] on h1 "The [GEOGRAPHIC_DATA]" at bounding box center [221, 171] width 412 height 20
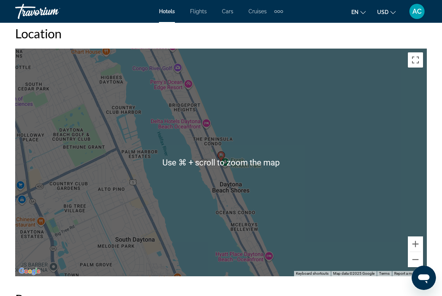
scroll to position [847, 0]
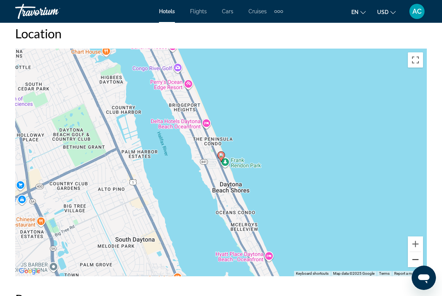
click at [416, 260] on button "Zoom out" at bounding box center [415, 259] width 15 height 15
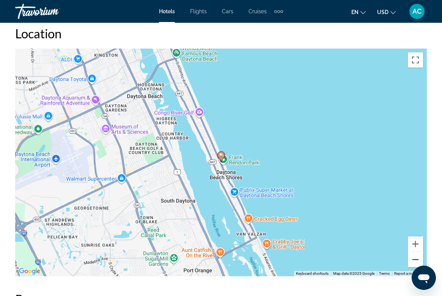
click at [416, 260] on button "Zoom out" at bounding box center [415, 259] width 15 height 15
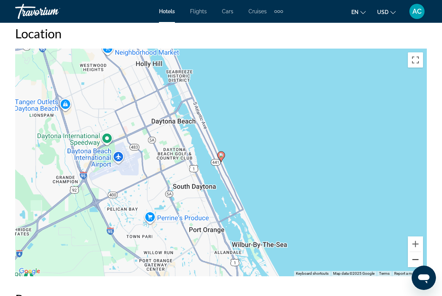
click at [416, 260] on button "Zoom out" at bounding box center [415, 259] width 15 height 15
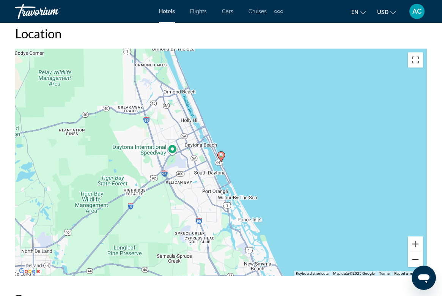
click at [416, 260] on button "Zoom out" at bounding box center [415, 259] width 15 height 15
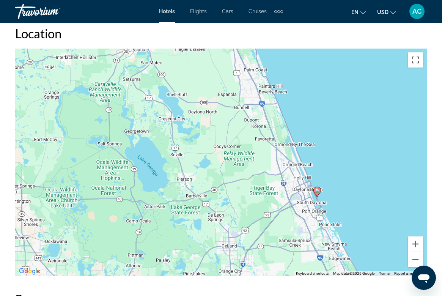
drag, startPoint x: 188, startPoint y: 176, endPoint x: 286, endPoint y: 213, distance: 104.2
click at [286, 213] on div "To activate drag with keyboard, press Alt + Enter. Once in keyboard drag state,…" at bounding box center [221, 163] width 412 height 228
click at [414, 259] on button "Zoom out" at bounding box center [415, 259] width 15 height 15
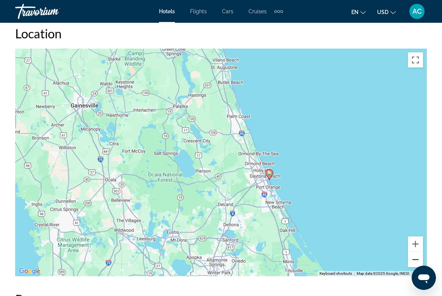
click at [414, 259] on button "Zoom out" at bounding box center [415, 259] width 15 height 15
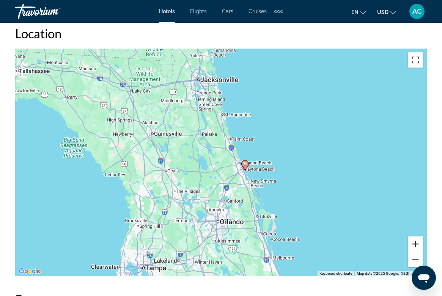
click at [420, 245] on button "Zoom in" at bounding box center [415, 243] width 15 height 15
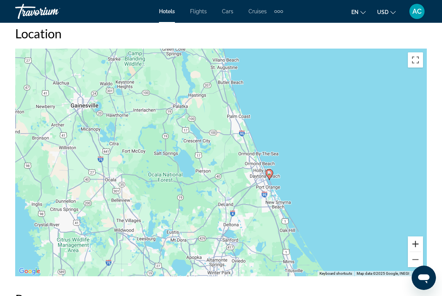
click at [420, 245] on button "Zoom in" at bounding box center [415, 243] width 15 height 15
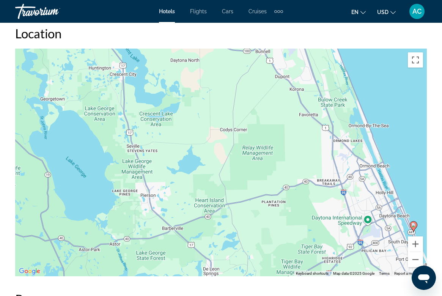
drag, startPoint x: 294, startPoint y: 214, endPoint x: 245, endPoint y: 190, distance: 54.5
click at [246, 190] on div "To activate drag with keyboard, press Alt + Enter. Once in keyboard drag state,…" at bounding box center [221, 163] width 412 height 228
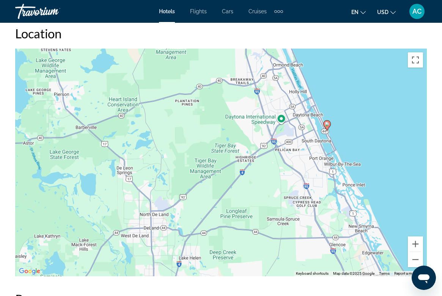
drag, startPoint x: 245, startPoint y: 190, endPoint x: 241, endPoint y: 123, distance: 66.9
click at [241, 123] on div "To activate drag with keyboard, press Alt + Enter. Once in keyboard drag state,…" at bounding box center [221, 163] width 412 height 228
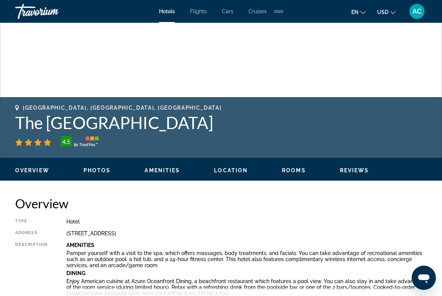
scroll to position [225, 0]
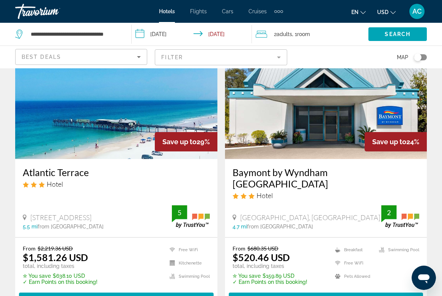
scroll to position [344, 0]
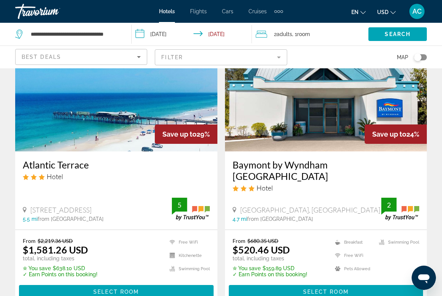
click at [71, 165] on h3 "Atlantic Terrace" at bounding box center [116, 164] width 187 height 11
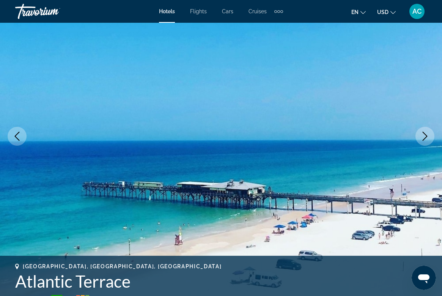
scroll to position [78, 0]
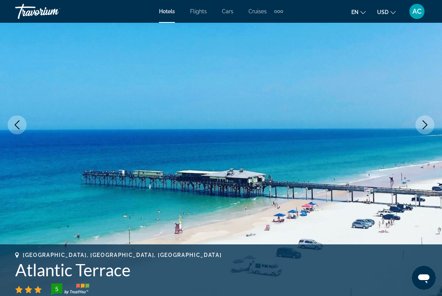
click at [425, 126] on icon "Next image" at bounding box center [425, 124] width 5 height 9
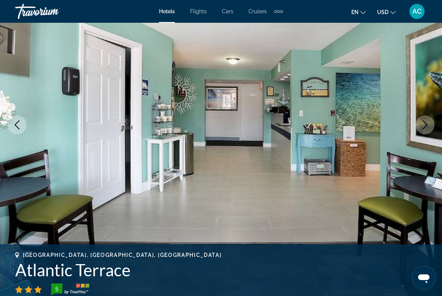
click at [425, 126] on icon "Next image" at bounding box center [425, 124] width 5 height 9
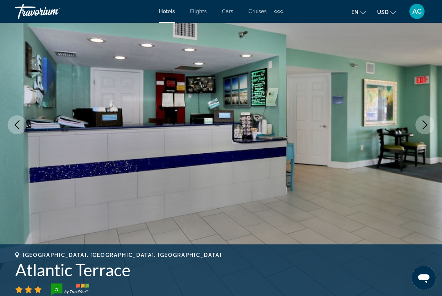
click at [425, 126] on icon "Next image" at bounding box center [425, 124] width 5 height 9
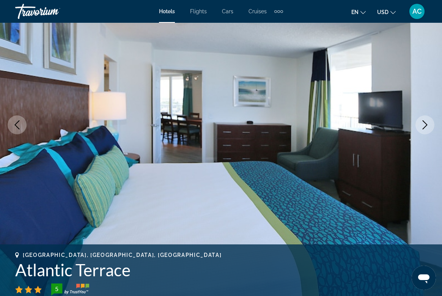
click at [425, 127] on icon "Next image" at bounding box center [425, 124] width 5 height 9
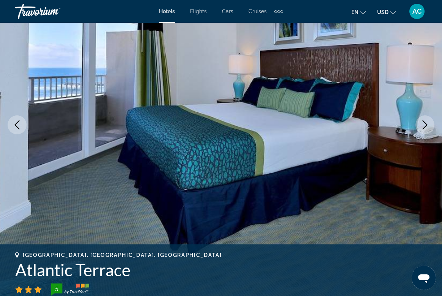
click at [425, 127] on icon "Next image" at bounding box center [425, 124] width 5 height 9
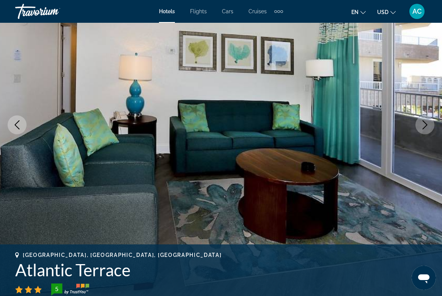
click at [425, 127] on icon "Next image" at bounding box center [425, 124] width 5 height 9
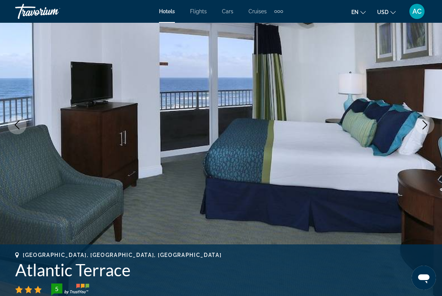
click at [425, 127] on icon "Next image" at bounding box center [425, 124] width 5 height 9
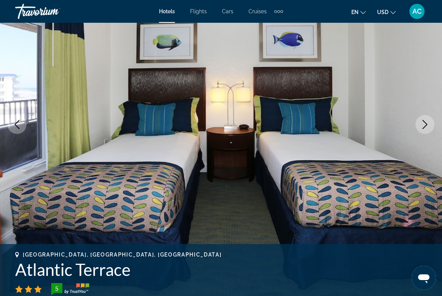
scroll to position [80, 0]
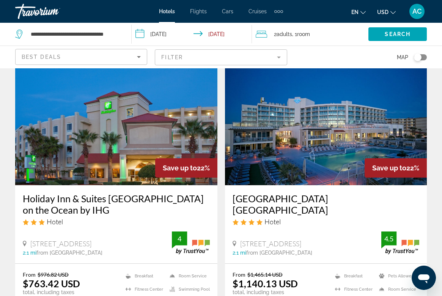
scroll to position [904, 0]
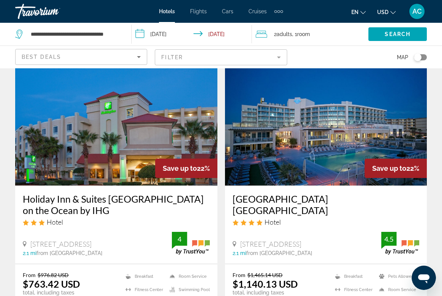
click at [280, 193] on h3 "[GEOGRAPHIC_DATA] [GEOGRAPHIC_DATA]" at bounding box center [326, 204] width 187 height 23
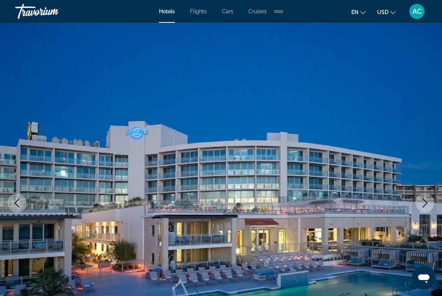
scroll to position [49, 0]
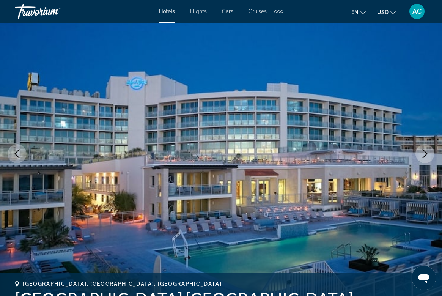
click at [421, 155] on icon "Next image" at bounding box center [424, 153] width 9 height 9
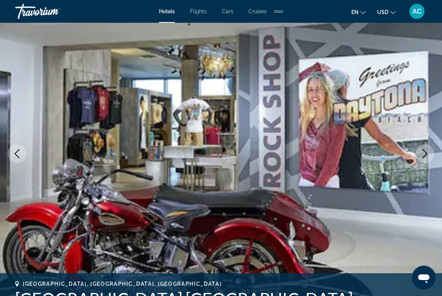
click at [421, 155] on icon "Next image" at bounding box center [424, 153] width 9 height 9
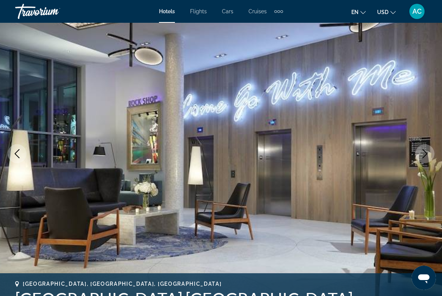
click at [421, 155] on icon "Next image" at bounding box center [424, 153] width 9 height 9
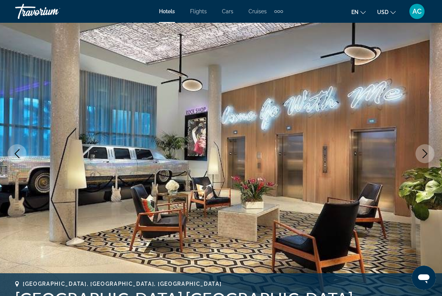
click at [421, 155] on icon "Next image" at bounding box center [424, 153] width 9 height 9
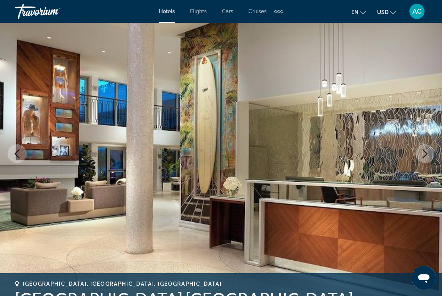
click at [421, 155] on icon "Next image" at bounding box center [424, 153] width 9 height 9
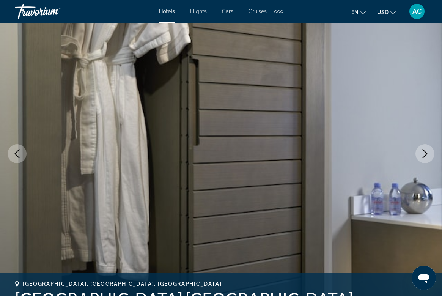
click at [421, 155] on icon "Next image" at bounding box center [424, 153] width 9 height 9
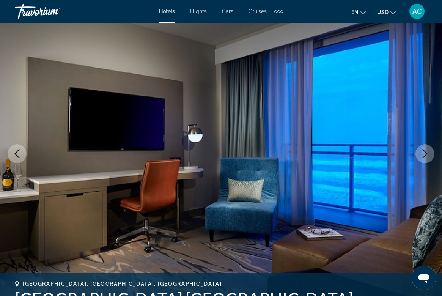
click at [421, 156] on icon "Next image" at bounding box center [424, 153] width 9 height 9
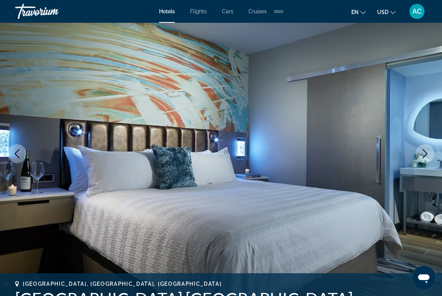
click at [421, 156] on icon "Next image" at bounding box center [424, 153] width 9 height 9
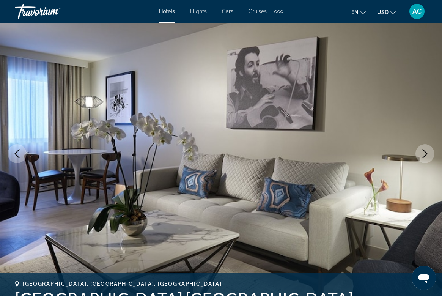
click at [421, 156] on icon "Next image" at bounding box center [424, 153] width 9 height 9
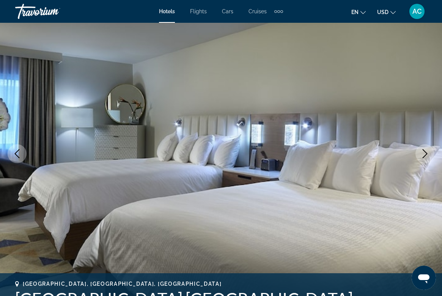
click at [421, 156] on icon "Next image" at bounding box center [424, 153] width 9 height 9
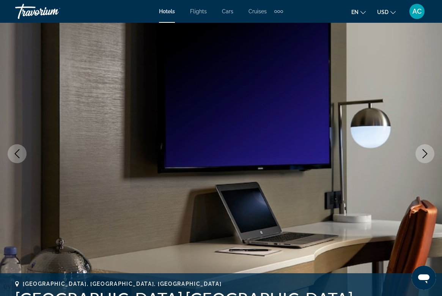
click at [421, 156] on icon "Next image" at bounding box center [424, 153] width 9 height 9
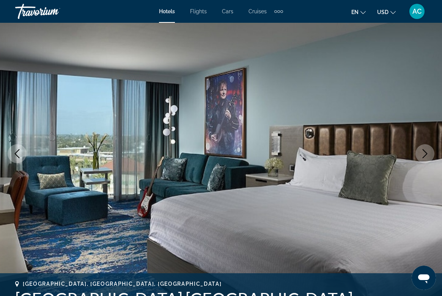
click at [421, 156] on icon "Next image" at bounding box center [424, 153] width 9 height 9
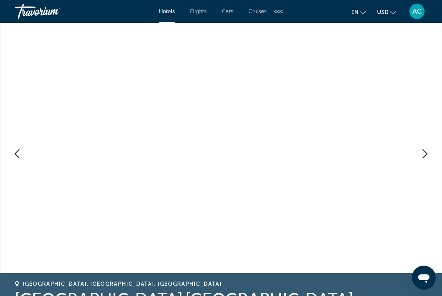
click at [421, 156] on icon "Next image" at bounding box center [424, 153] width 9 height 9
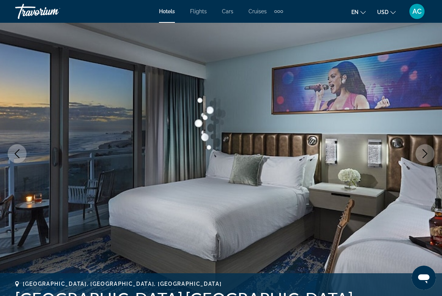
click at [421, 156] on icon "Next image" at bounding box center [424, 153] width 9 height 9
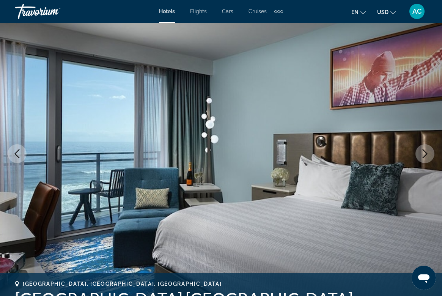
click at [421, 156] on icon "Next image" at bounding box center [424, 153] width 9 height 9
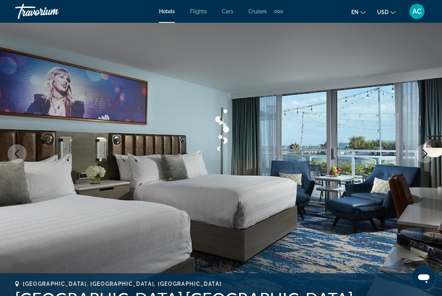
click at [421, 157] on icon "Next image" at bounding box center [424, 153] width 9 height 9
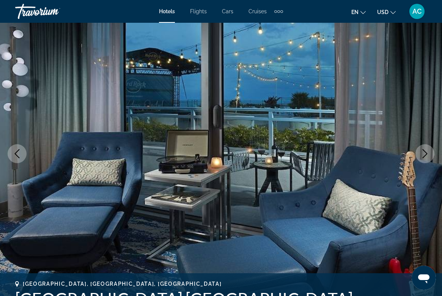
click at [421, 157] on icon "Next image" at bounding box center [424, 153] width 9 height 9
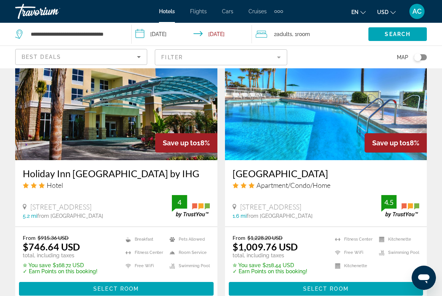
scroll to position [1222, 0]
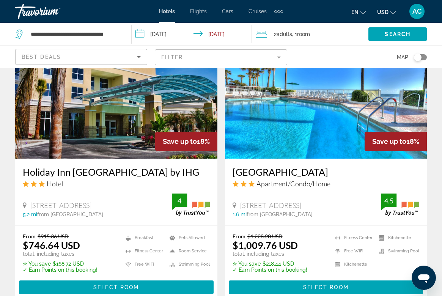
click at [272, 166] on h3 "[GEOGRAPHIC_DATA]" at bounding box center [326, 171] width 187 height 11
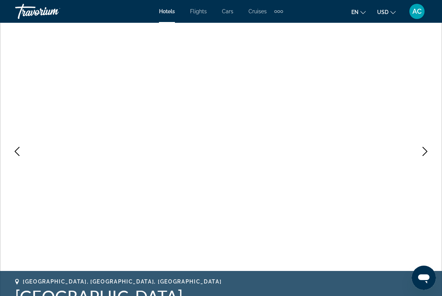
scroll to position [61, 0]
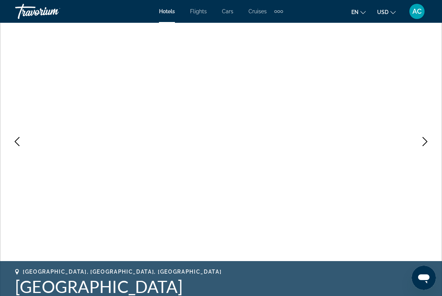
click at [423, 143] on icon "Next image" at bounding box center [424, 141] width 9 height 9
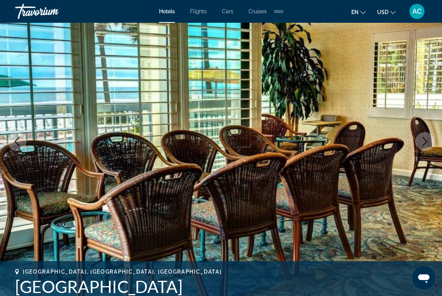
click at [423, 143] on icon "Next image" at bounding box center [424, 141] width 9 height 9
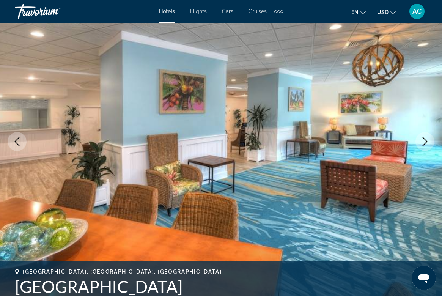
click at [423, 143] on icon "Next image" at bounding box center [424, 141] width 9 height 9
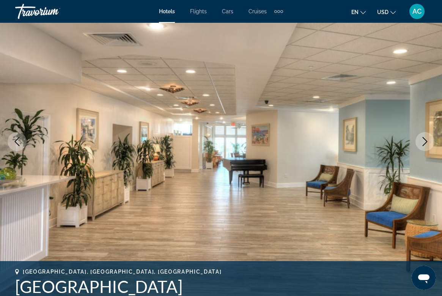
click at [423, 143] on icon "Next image" at bounding box center [424, 141] width 9 height 9
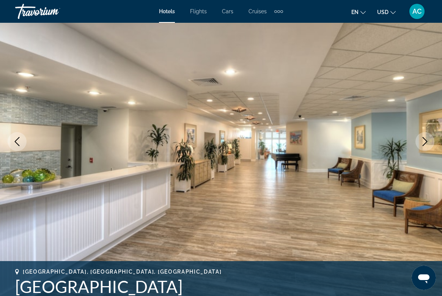
click at [423, 143] on icon "Next image" at bounding box center [424, 141] width 9 height 9
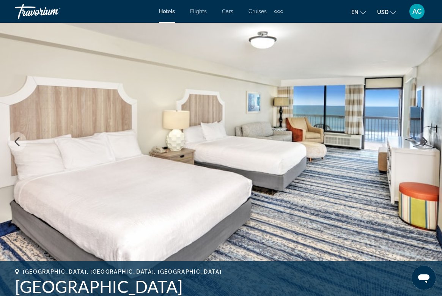
click at [423, 143] on icon "Next image" at bounding box center [424, 141] width 9 height 9
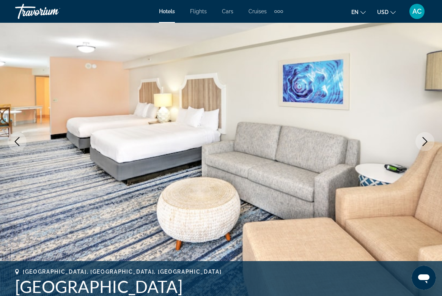
click at [423, 143] on icon "Next image" at bounding box center [424, 141] width 9 height 9
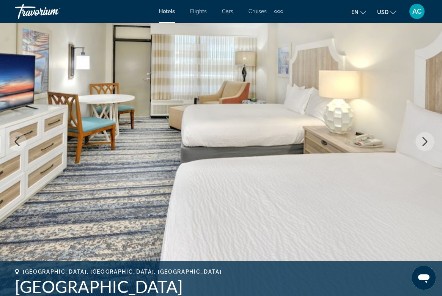
click at [423, 144] on icon "Next image" at bounding box center [424, 141] width 9 height 9
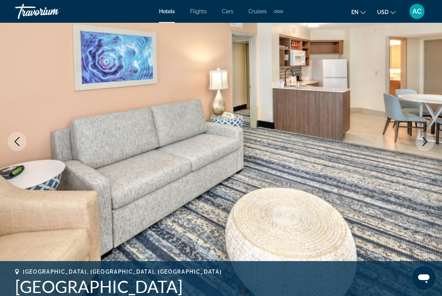
click at [423, 144] on icon "Next image" at bounding box center [424, 141] width 9 height 9
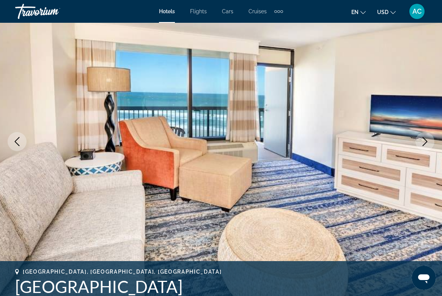
click at [423, 144] on icon "Next image" at bounding box center [424, 141] width 9 height 9
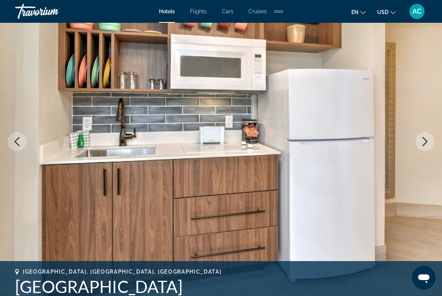
click at [423, 144] on icon "Next image" at bounding box center [424, 141] width 9 height 9
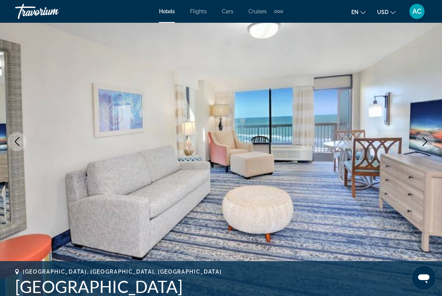
click at [423, 143] on icon "Next image" at bounding box center [424, 141] width 9 height 9
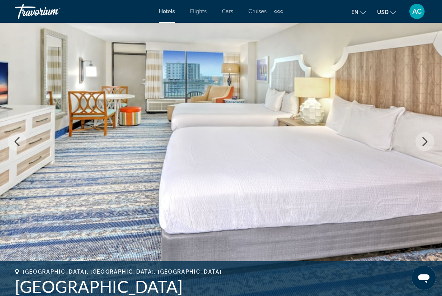
click at [423, 144] on icon "Next image" at bounding box center [424, 141] width 9 height 9
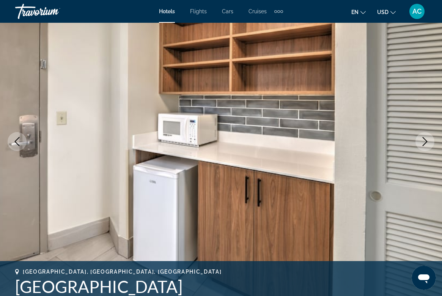
click at [425, 146] on button "Next image" at bounding box center [424, 141] width 19 height 19
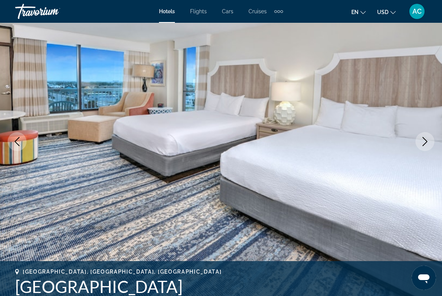
click at [425, 146] on button "Next image" at bounding box center [424, 141] width 19 height 19
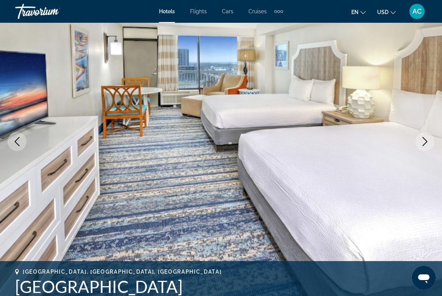
click at [425, 146] on button "Next image" at bounding box center [424, 141] width 19 height 19
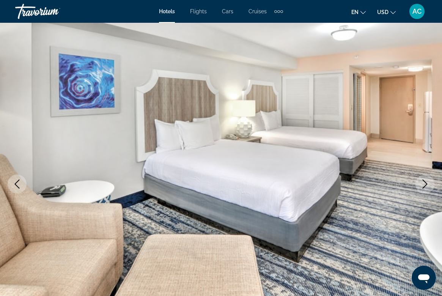
scroll to position [19, 0]
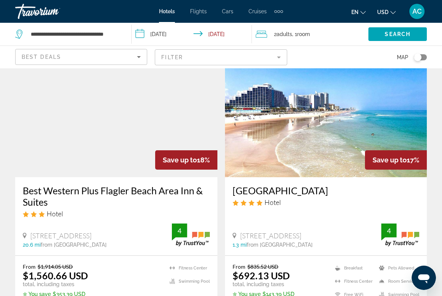
scroll to position [1483, 0]
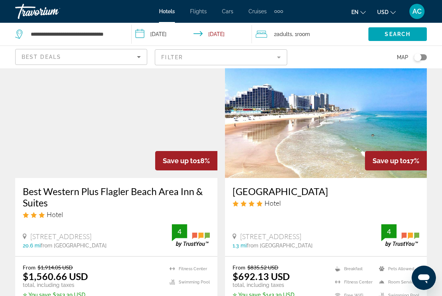
click at [272, 191] on h3 "[GEOGRAPHIC_DATA]" at bounding box center [326, 191] width 187 height 11
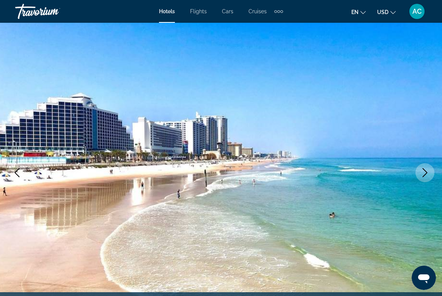
scroll to position [36, 0]
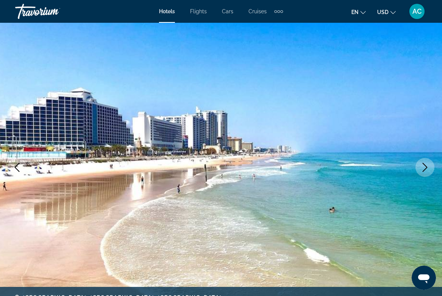
click at [425, 168] on icon "Next image" at bounding box center [424, 167] width 9 height 9
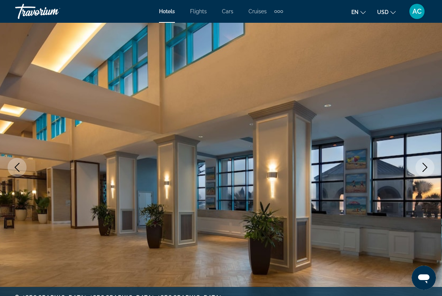
click at [425, 168] on icon "Next image" at bounding box center [424, 167] width 9 height 9
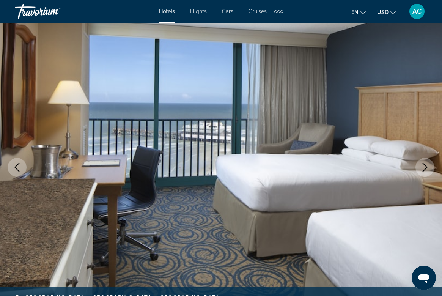
click at [425, 168] on icon "Next image" at bounding box center [424, 167] width 9 height 9
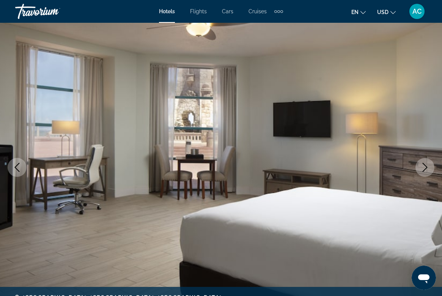
click at [425, 168] on icon "Next image" at bounding box center [424, 167] width 9 height 9
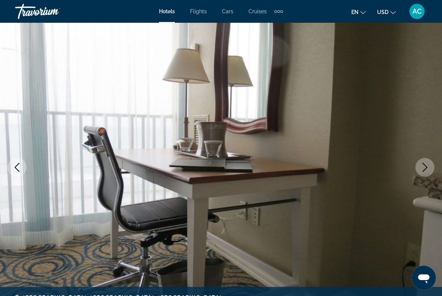
click at [425, 168] on icon "Next image" at bounding box center [424, 167] width 9 height 9
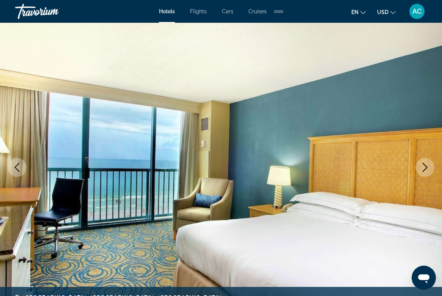
click at [425, 168] on icon "Next image" at bounding box center [424, 167] width 9 height 9
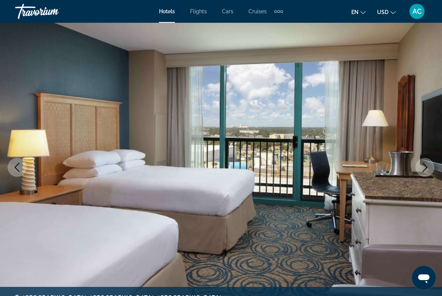
click at [425, 168] on icon "Next image" at bounding box center [425, 167] width 5 height 9
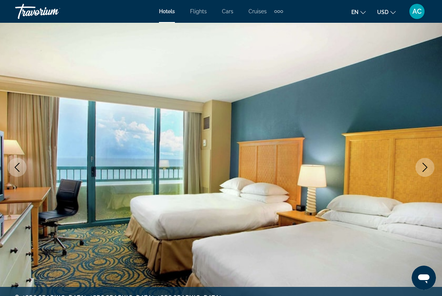
click at [425, 168] on icon "Next image" at bounding box center [425, 167] width 5 height 9
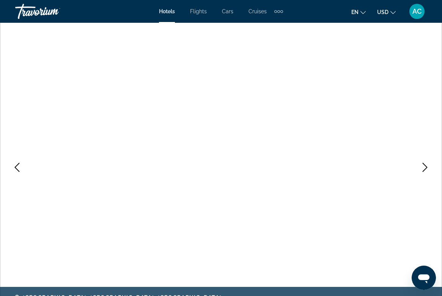
click at [425, 169] on icon "Next image" at bounding box center [425, 167] width 5 height 9
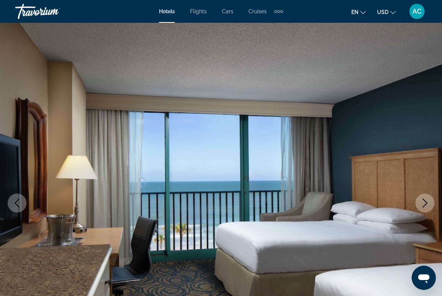
scroll to position [0, 0]
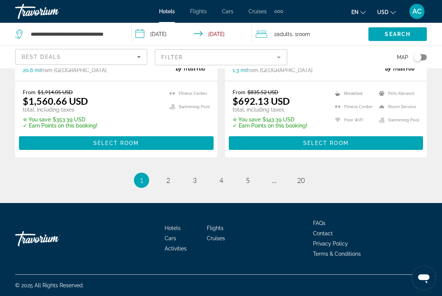
scroll to position [1657, 0]
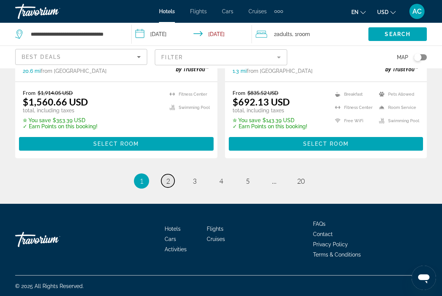
click at [164, 179] on link "page 2" at bounding box center [167, 180] width 13 height 13
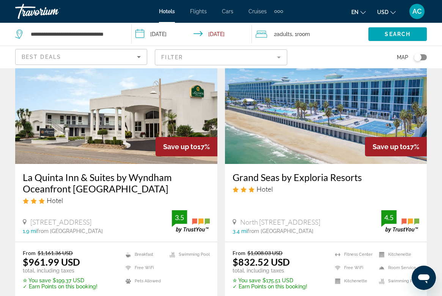
scroll to position [54, 0]
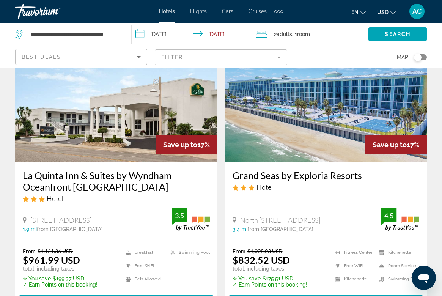
click at [260, 177] on h3 "Grand Seas by Exploria Resorts" at bounding box center [326, 175] width 187 height 11
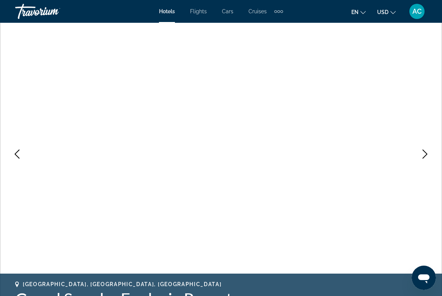
scroll to position [49, 0]
click at [423, 156] on icon "Next image" at bounding box center [424, 153] width 9 height 9
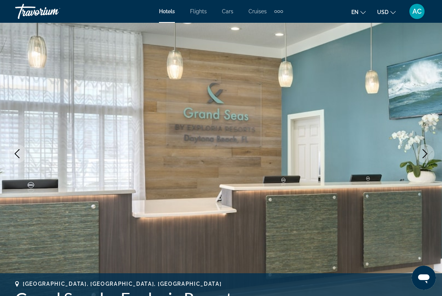
click at [423, 156] on icon "Next image" at bounding box center [424, 153] width 9 height 9
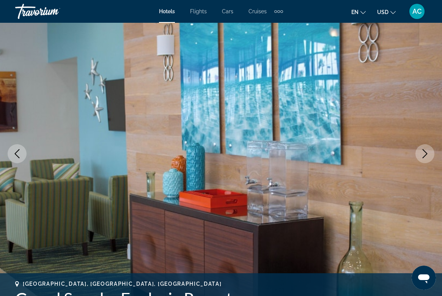
click at [423, 156] on icon "Next image" at bounding box center [424, 153] width 9 height 9
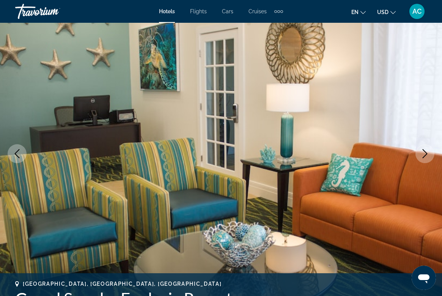
click at [423, 156] on icon "Next image" at bounding box center [424, 153] width 9 height 9
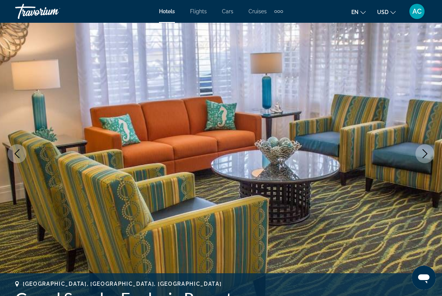
click at [423, 156] on icon "Next image" at bounding box center [424, 153] width 9 height 9
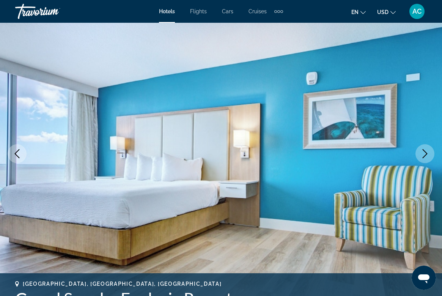
click at [423, 156] on icon "Next image" at bounding box center [424, 153] width 9 height 9
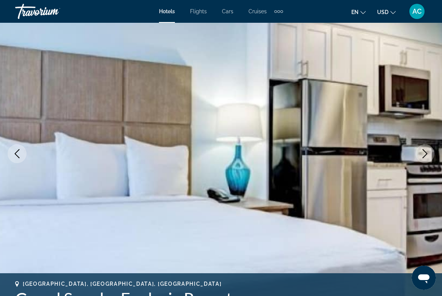
click at [423, 156] on icon "Next image" at bounding box center [424, 153] width 9 height 9
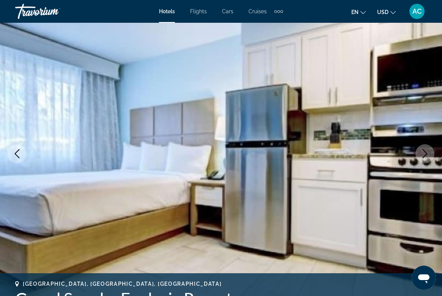
click at [423, 156] on icon "Next image" at bounding box center [424, 153] width 9 height 9
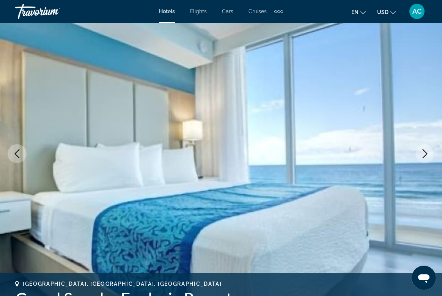
click at [423, 156] on icon "Next image" at bounding box center [424, 153] width 9 height 9
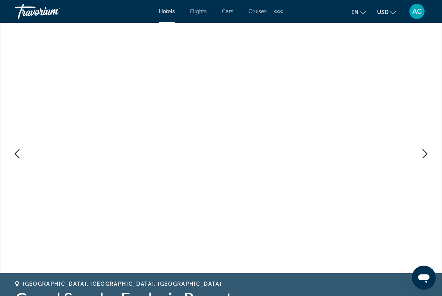
click at [423, 156] on icon "Next image" at bounding box center [424, 153] width 9 height 9
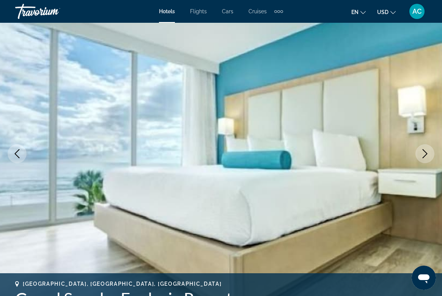
click at [423, 156] on icon "Next image" at bounding box center [424, 153] width 9 height 9
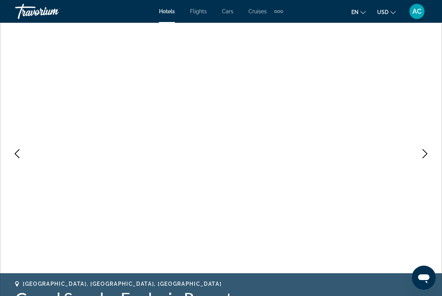
click at [423, 156] on icon "Next image" at bounding box center [424, 153] width 9 height 9
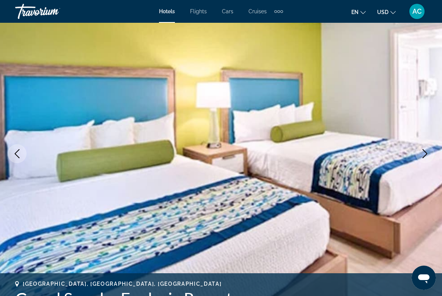
click at [423, 156] on icon "Next image" at bounding box center [424, 153] width 9 height 9
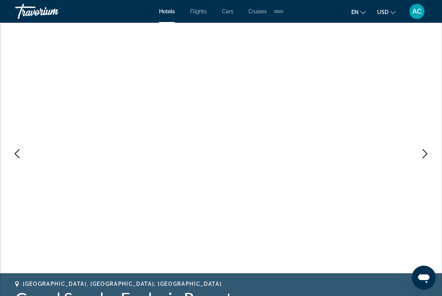
click at [16, 157] on icon "Previous image" at bounding box center [17, 153] width 9 height 9
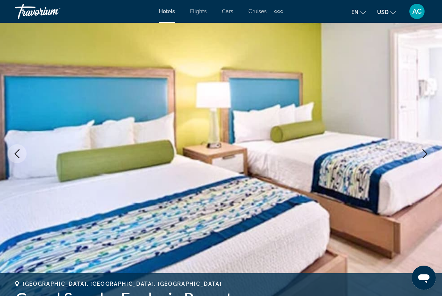
click at [16, 157] on icon "Previous image" at bounding box center [17, 153] width 9 height 9
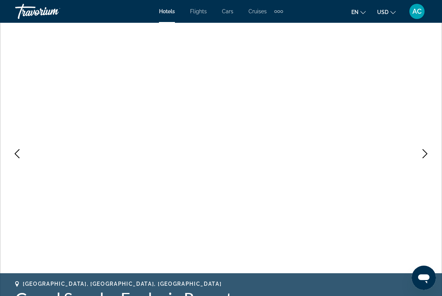
click at [16, 157] on icon "Previous image" at bounding box center [17, 153] width 9 height 9
click at [428, 151] on icon "Next image" at bounding box center [424, 153] width 9 height 9
click at [421, 155] on icon "Next image" at bounding box center [424, 153] width 9 height 9
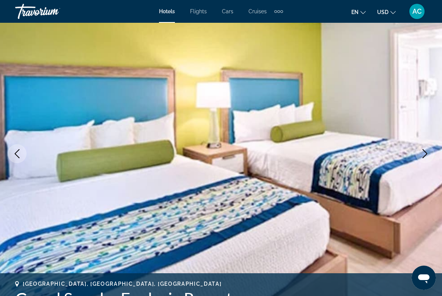
click at [421, 155] on icon "Next image" at bounding box center [424, 153] width 9 height 9
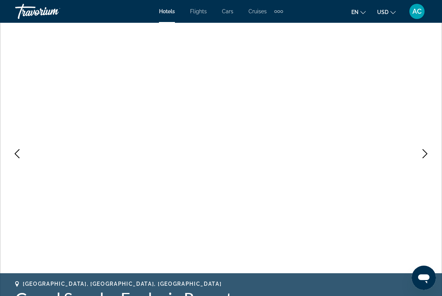
click at [421, 155] on icon "Next image" at bounding box center [424, 153] width 9 height 9
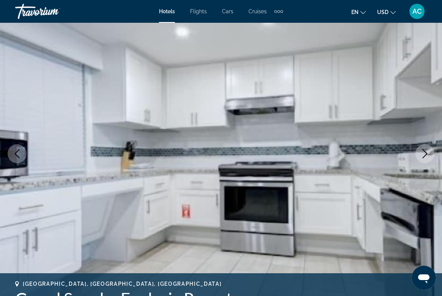
click at [421, 155] on icon "Next image" at bounding box center [424, 153] width 9 height 9
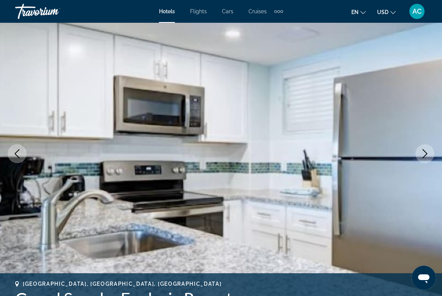
click at [421, 155] on icon "Next image" at bounding box center [424, 153] width 9 height 9
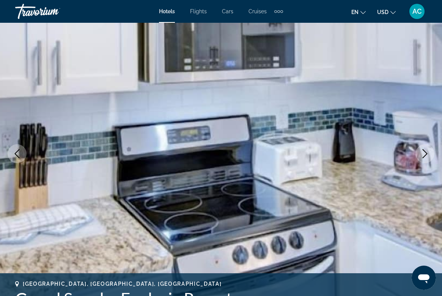
click at [421, 155] on icon "Next image" at bounding box center [424, 153] width 9 height 9
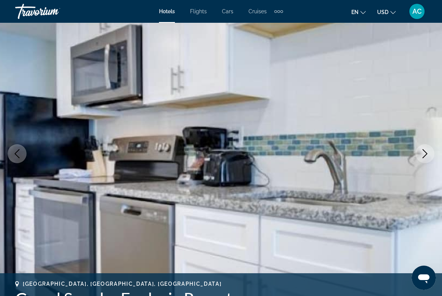
click at [421, 155] on icon "Next image" at bounding box center [424, 153] width 9 height 9
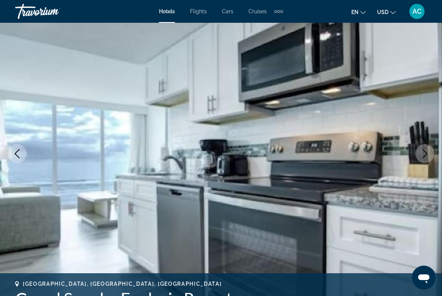
click at [421, 155] on icon "Next image" at bounding box center [424, 153] width 9 height 9
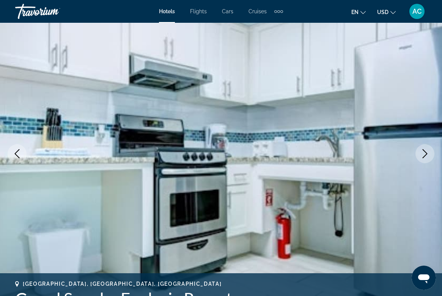
click at [421, 155] on icon "Next image" at bounding box center [424, 153] width 9 height 9
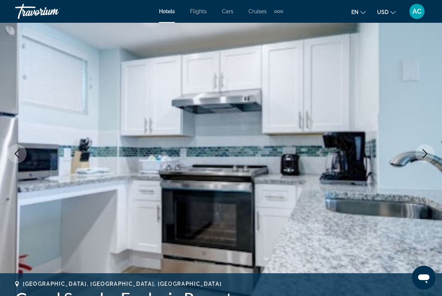
click at [421, 155] on icon "Next image" at bounding box center [424, 153] width 9 height 9
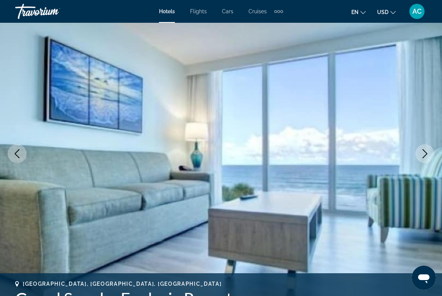
click at [421, 155] on icon "Next image" at bounding box center [424, 153] width 9 height 9
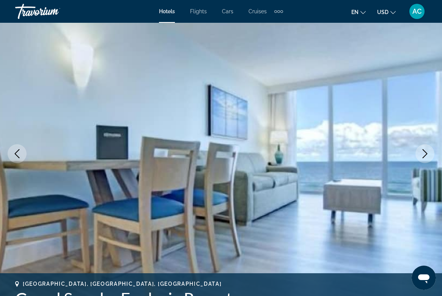
click at [421, 155] on icon "Next image" at bounding box center [424, 153] width 9 height 9
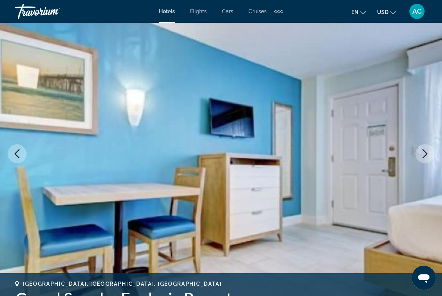
click at [421, 155] on icon "Next image" at bounding box center [424, 153] width 9 height 9
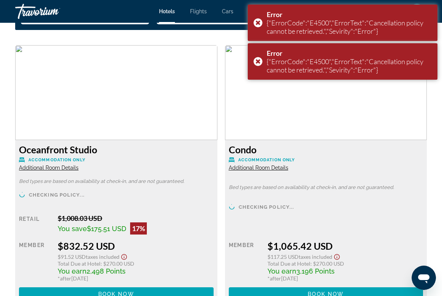
scroll to position [1153, 0]
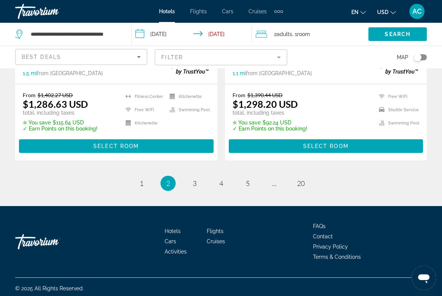
scroll to position [1639, 0]
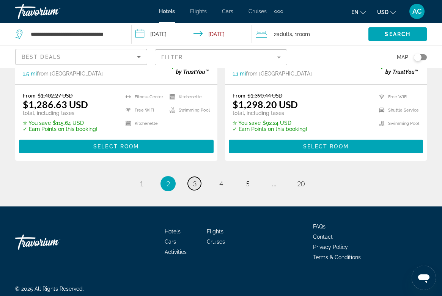
click at [193, 180] on span "3" at bounding box center [195, 183] width 4 height 8
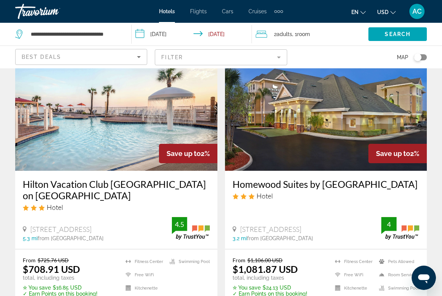
scroll to position [1492, 0]
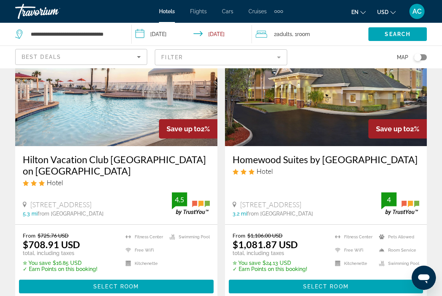
click at [150, 163] on h3 "Hilton Vacation Club [GEOGRAPHIC_DATA] on [GEOGRAPHIC_DATA]" at bounding box center [116, 165] width 187 height 23
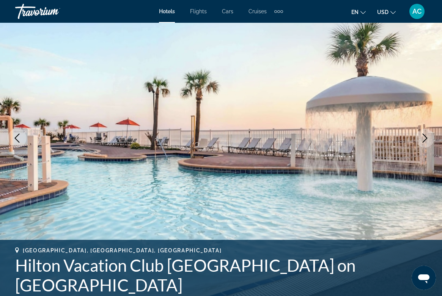
scroll to position [73, 0]
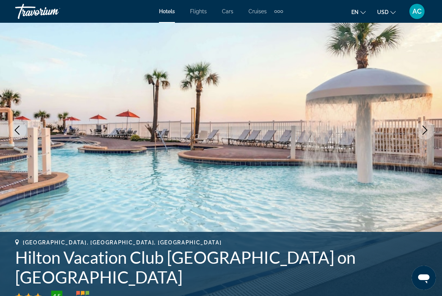
click at [424, 134] on icon "Next image" at bounding box center [424, 130] width 9 height 9
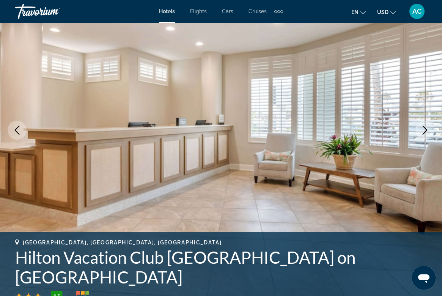
click at [424, 132] on icon "Next image" at bounding box center [424, 130] width 9 height 9
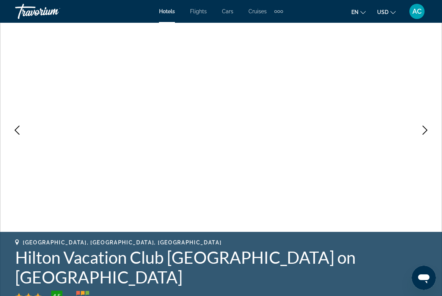
click at [424, 132] on icon "Next image" at bounding box center [424, 130] width 9 height 9
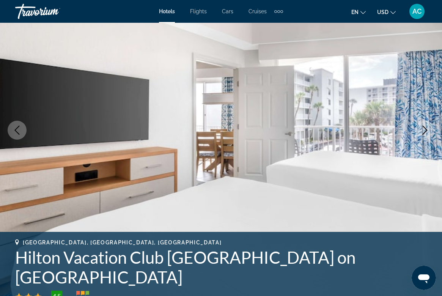
click at [424, 133] on icon "Next image" at bounding box center [425, 130] width 5 height 9
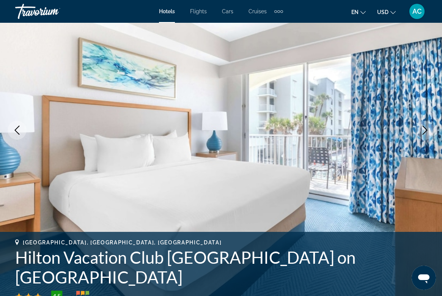
click at [424, 133] on icon "Next image" at bounding box center [425, 130] width 5 height 9
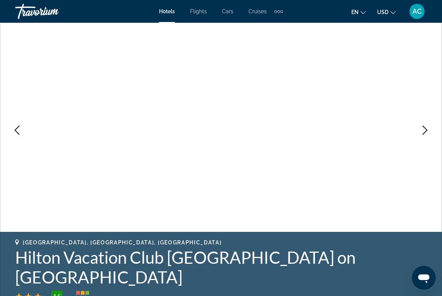
click at [424, 134] on icon "Next image" at bounding box center [425, 130] width 5 height 9
click at [424, 134] on icon "Next image" at bounding box center [424, 130] width 9 height 9
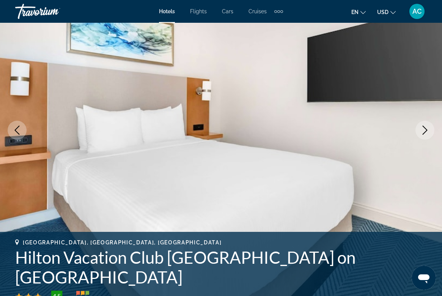
click at [424, 134] on icon "Next image" at bounding box center [424, 130] width 9 height 9
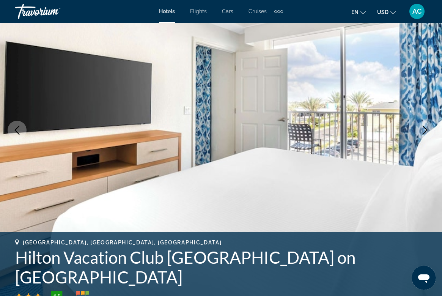
click at [424, 135] on button "Next image" at bounding box center [424, 130] width 19 height 19
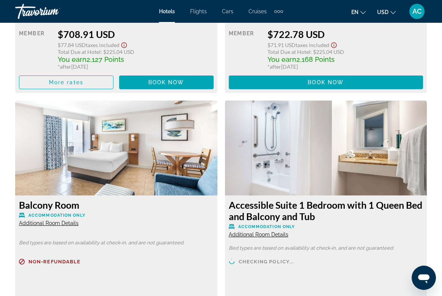
scroll to position [1376, 0]
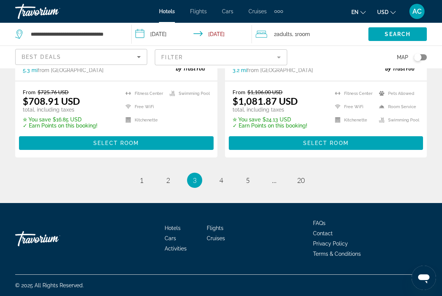
scroll to position [1639, 0]
click at [142, 180] on span "1" at bounding box center [142, 180] width 4 height 8
